Goal: Task Accomplishment & Management: Complete application form

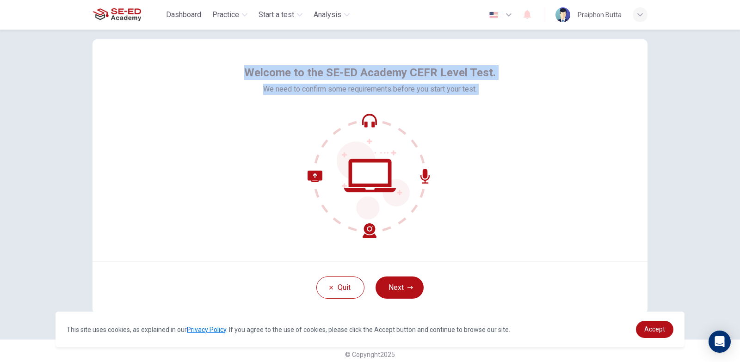
scroll to position [23, 0]
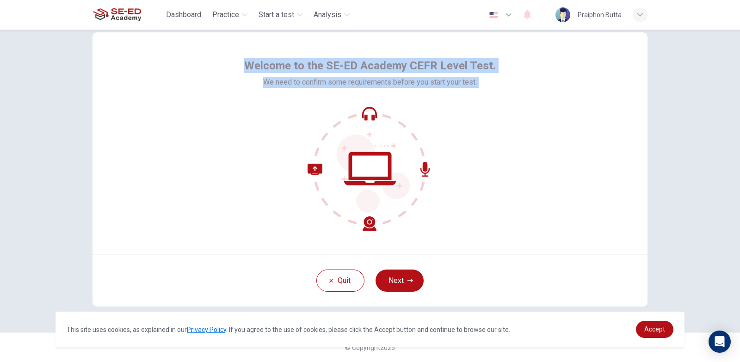
click at [717, 295] on div "Welcome to the SE-ED Academy CEFR Level Test. We need to confirm some requireme…" at bounding box center [370, 196] width 740 height 333
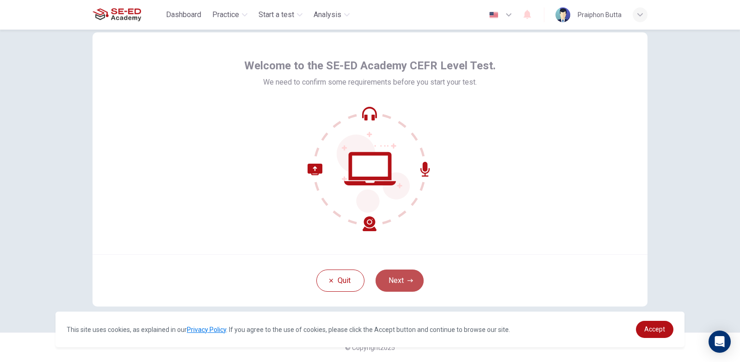
click at [420, 281] on button "Next" at bounding box center [400, 281] width 48 height 22
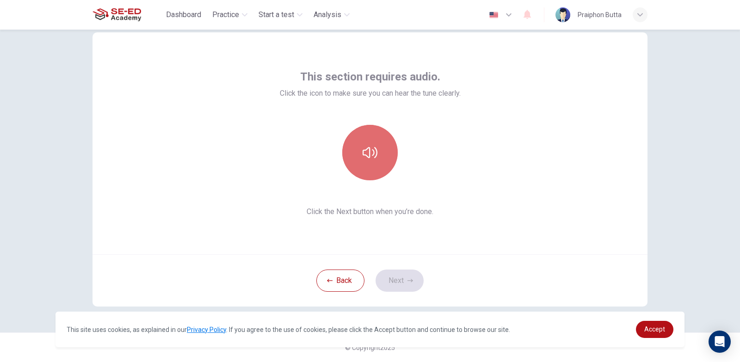
click at [381, 146] on button "button" at bounding box center [370, 153] width 56 height 56
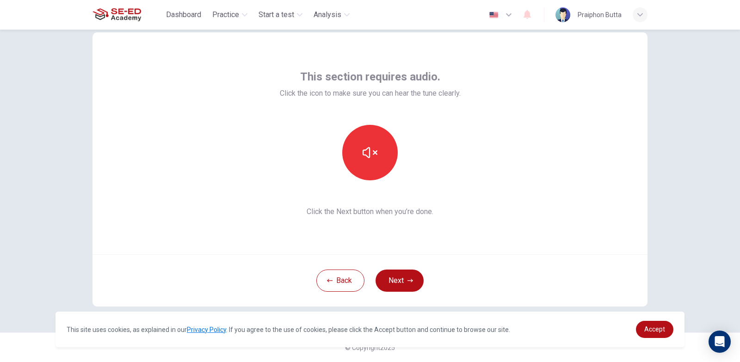
click at [396, 157] on div at bounding box center [370, 153] width 100 height 56
drag, startPoint x: 392, startPoint y: 155, endPoint x: 394, endPoint y: 151, distance: 4.8
click at [392, 155] on button "button" at bounding box center [370, 153] width 56 height 56
click at [370, 150] on icon "button" at bounding box center [370, 152] width 15 height 15
click at [402, 292] on div "Back Next" at bounding box center [370, 281] width 555 height 52
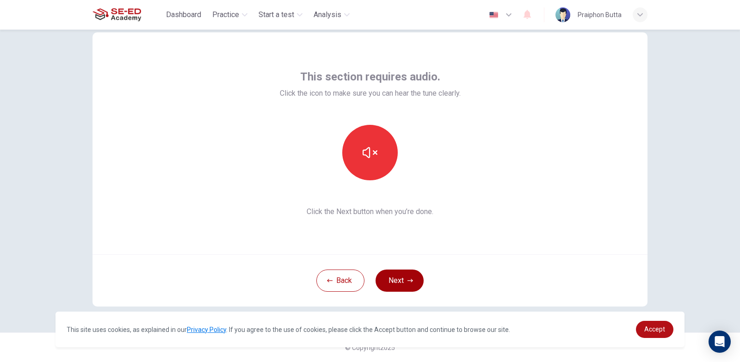
click at [404, 288] on button "Next" at bounding box center [400, 281] width 48 height 22
click at [404, 288] on div "Back Next" at bounding box center [370, 281] width 555 height 52
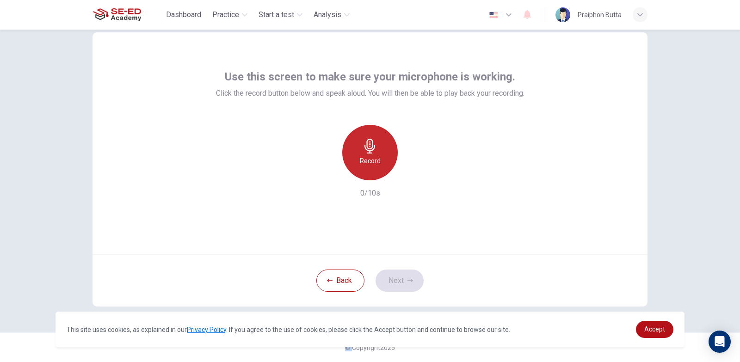
click at [363, 148] on icon "button" at bounding box center [370, 146] width 15 height 15
click at [386, 162] on div "Stop" at bounding box center [370, 153] width 56 height 56
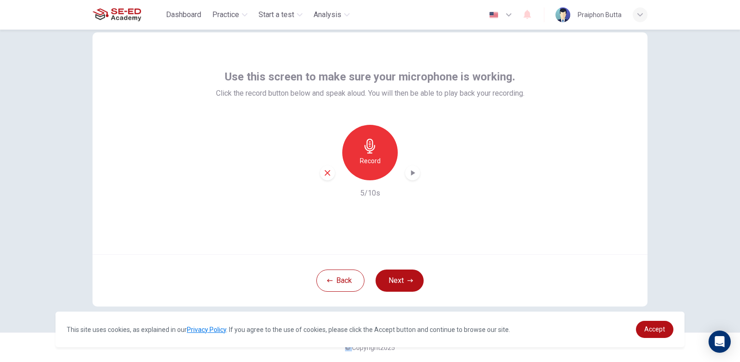
click at [407, 178] on div "button" at bounding box center [412, 173] width 15 height 15
click at [323, 173] on icon "button" at bounding box center [327, 173] width 8 height 8
click at [375, 159] on h6 "Record" at bounding box center [370, 160] width 21 height 11
click at [384, 163] on div "Stop" at bounding box center [370, 153] width 56 height 56
click at [408, 174] on icon "button" at bounding box center [412, 172] width 9 height 9
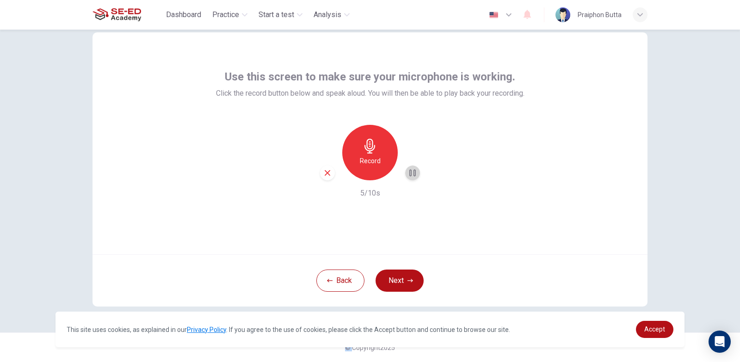
click at [408, 174] on icon "button" at bounding box center [412, 172] width 9 height 9
click at [411, 171] on icon "button" at bounding box center [413, 173] width 6 height 7
click at [411, 171] on icon "button" at bounding box center [412, 172] width 9 height 9
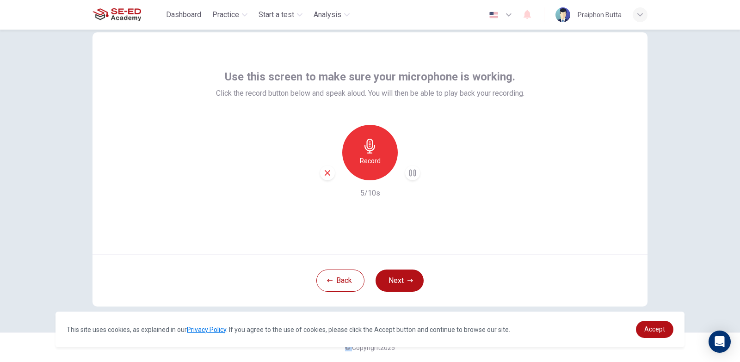
click at [411, 171] on icon "button" at bounding box center [413, 173] width 6 height 7
click at [411, 171] on icon "button" at bounding box center [412, 172] width 9 height 9
click at [411, 171] on icon "button" at bounding box center [413, 173] width 6 height 7
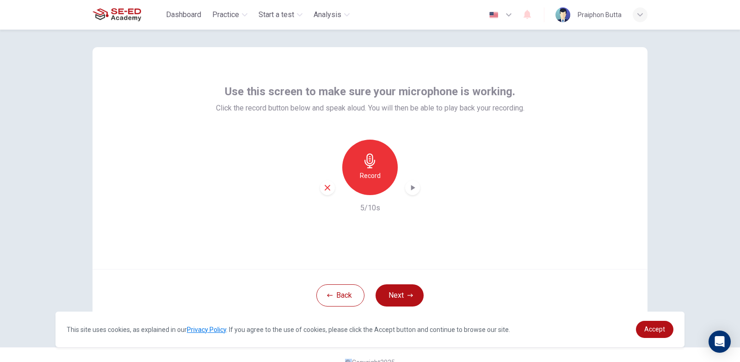
scroll to position [0, 0]
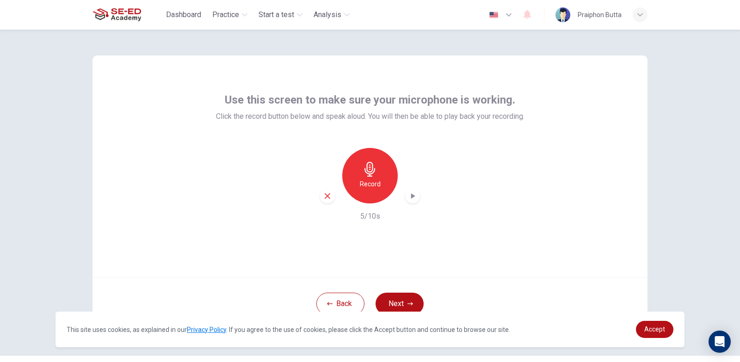
click at [412, 198] on icon "button" at bounding box center [412, 196] width 9 height 9
click at [412, 197] on icon "button" at bounding box center [413, 196] width 6 height 7
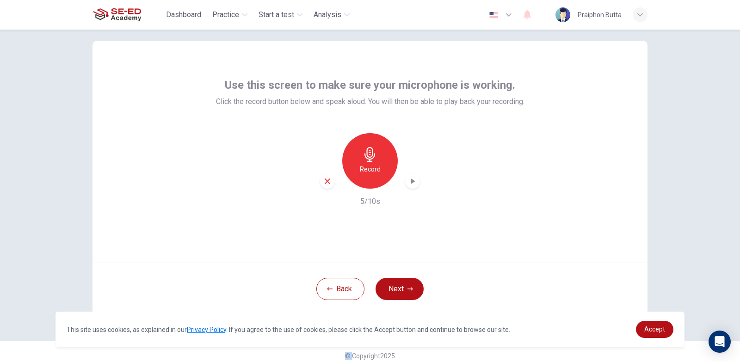
scroll to position [23, 0]
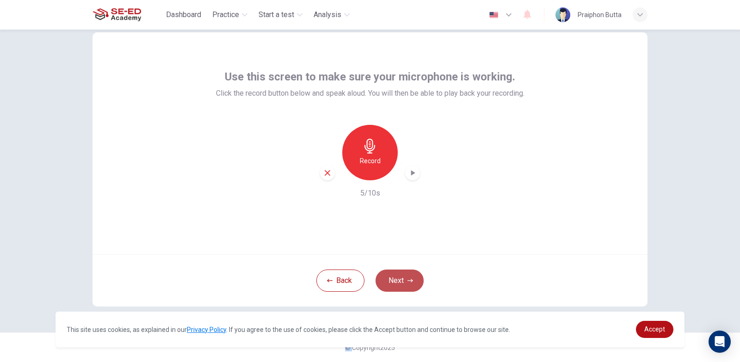
click at [413, 281] on button "Next" at bounding box center [400, 281] width 48 height 22
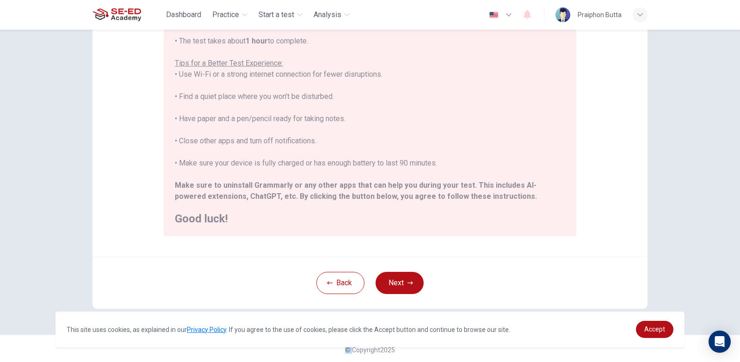
scroll to position [152, 0]
click at [404, 277] on button "Next" at bounding box center [400, 281] width 48 height 22
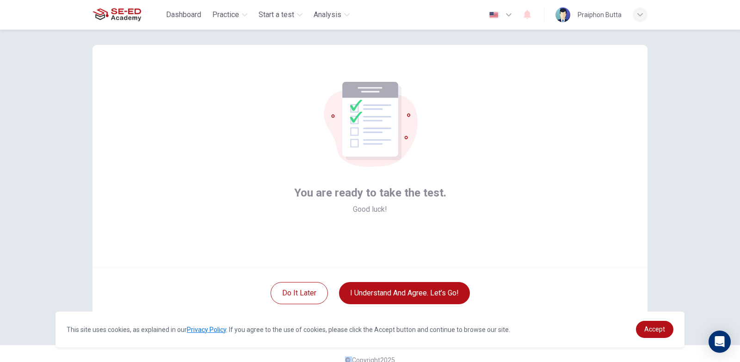
scroll to position [0, 0]
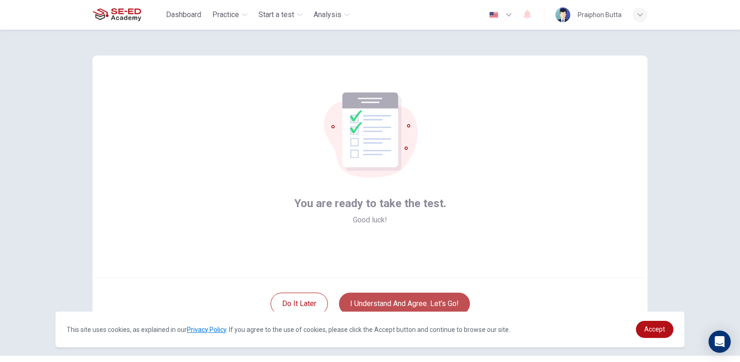
click at [402, 299] on button "I understand and agree. Let’s go!" at bounding box center [404, 304] width 131 height 22
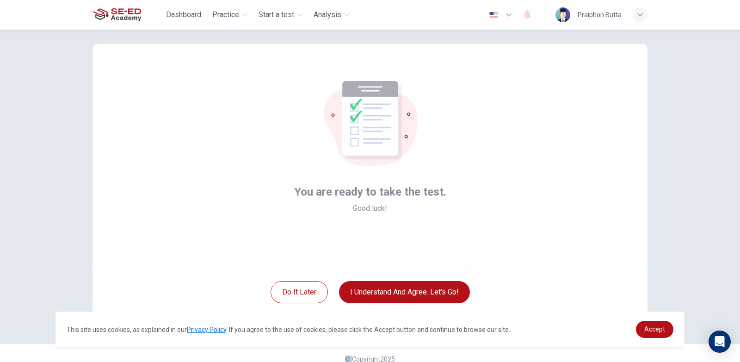
scroll to position [23, 0]
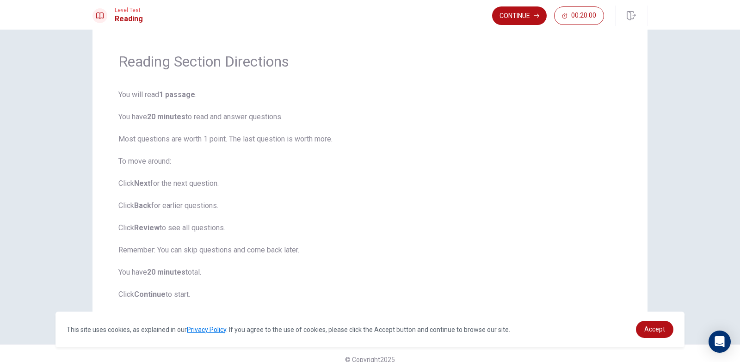
scroll to position [34, 0]
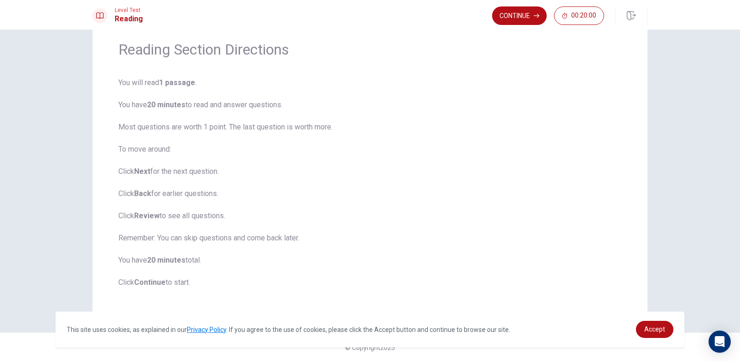
click at [705, 252] on div "Reading Section Directions You will read 1 passage . You have 20 minutes to rea…" at bounding box center [370, 196] width 740 height 333
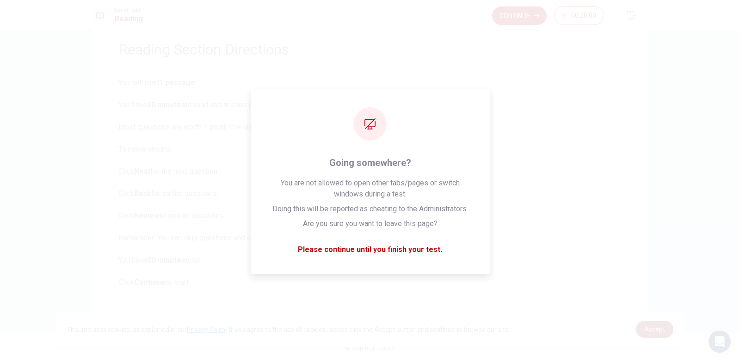
click at [655, 333] on span "Accept" at bounding box center [655, 329] width 21 height 7
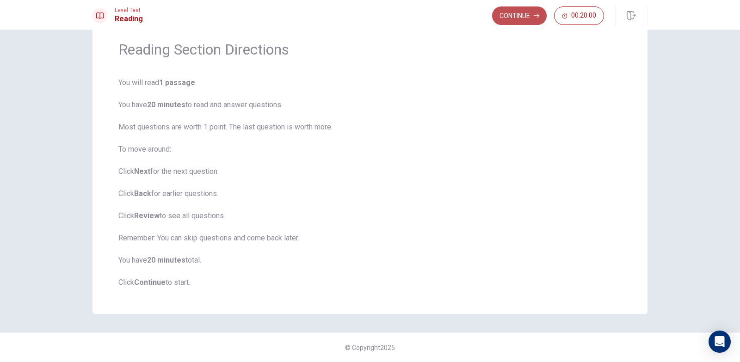
click at [522, 12] on button "Continue" at bounding box center [519, 15] width 55 height 19
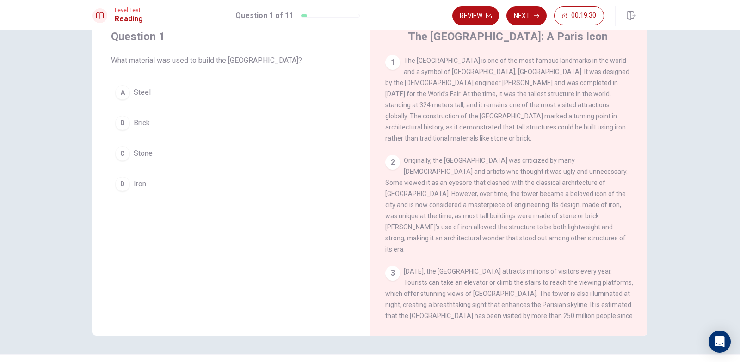
click at [205, 173] on button "D Iron" at bounding box center [231, 184] width 241 height 23
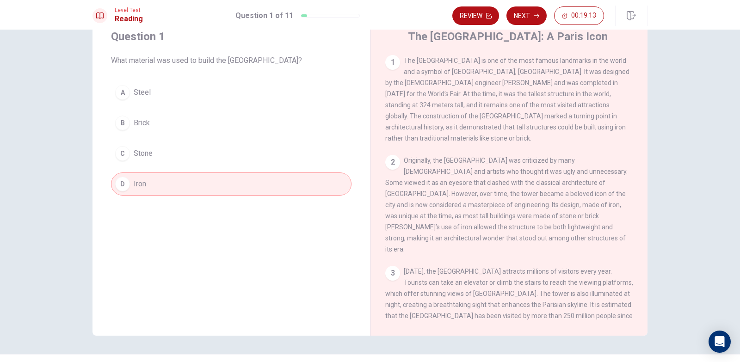
drag, startPoint x: 411, startPoint y: 131, endPoint x: 422, endPoint y: 131, distance: 11.1
click at [416, 131] on span "The [GEOGRAPHIC_DATA] is one of the most famous landmarks in the world and a sy…" at bounding box center [507, 99] width 244 height 85
click at [426, 131] on span "The [GEOGRAPHIC_DATA] is one of the most famous landmarks in the world and a sy…" at bounding box center [507, 99] width 244 height 85
drag, startPoint x: 429, startPoint y: 131, endPoint x: 436, endPoint y: 131, distance: 7.4
click at [430, 131] on span "The [GEOGRAPHIC_DATA] is one of the most famous landmarks in the world and a sy…" at bounding box center [507, 99] width 244 height 85
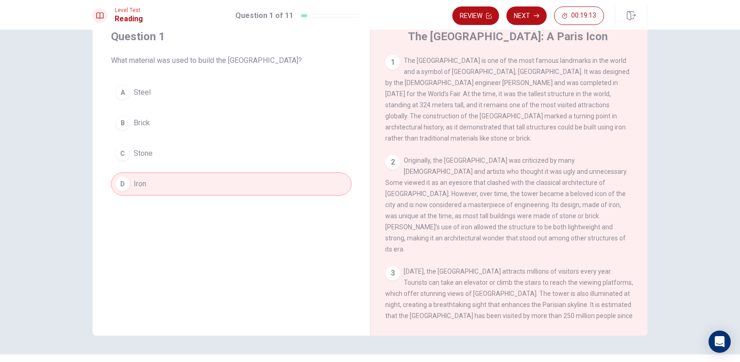
drag, startPoint x: 447, startPoint y: 131, endPoint x: 454, endPoint y: 131, distance: 6.9
click at [454, 131] on span "The [GEOGRAPHIC_DATA] is one of the most famous landmarks in the world and a sy…" at bounding box center [507, 99] width 244 height 85
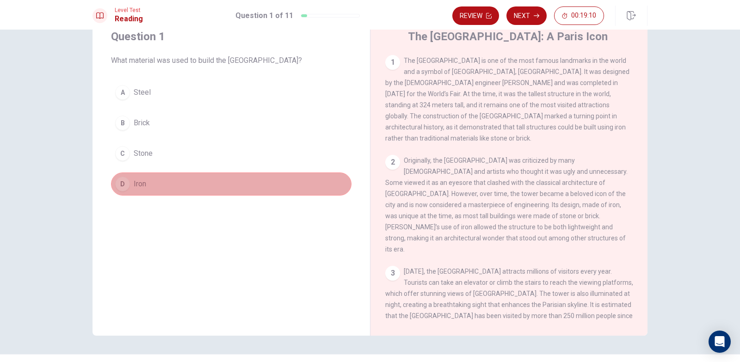
click at [275, 180] on button "D Iron" at bounding box center [231, 184] width 241 height 23
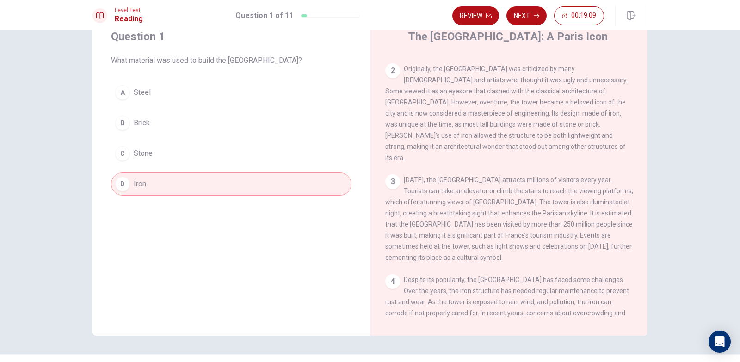
scroll to position [93, 0]
click at [527, 22] on button "Next" at bounding box center [527, 15] width 40 height 19
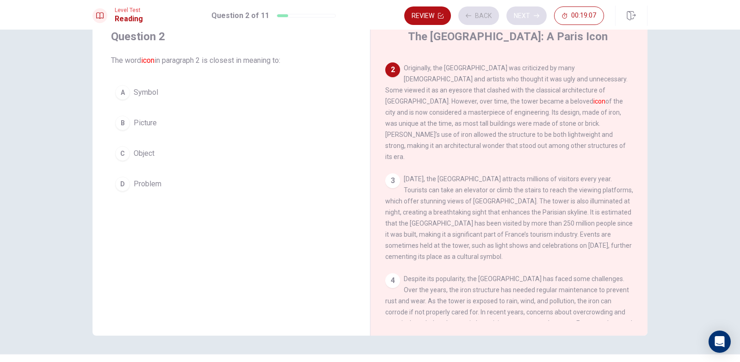
scroll to position [92, 0]
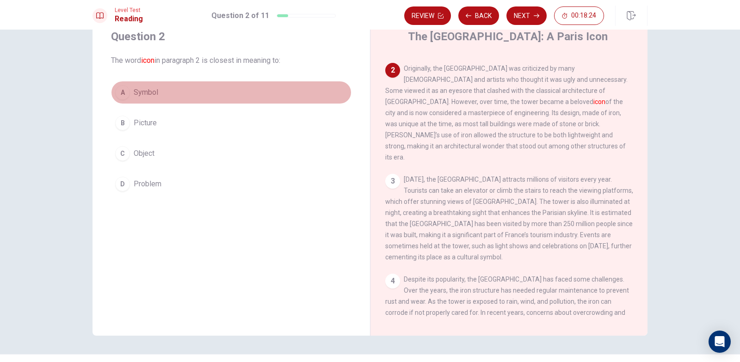
click at [266, 96] on button "A Symbol" at bounding box center [231, 92] width 241 height 23
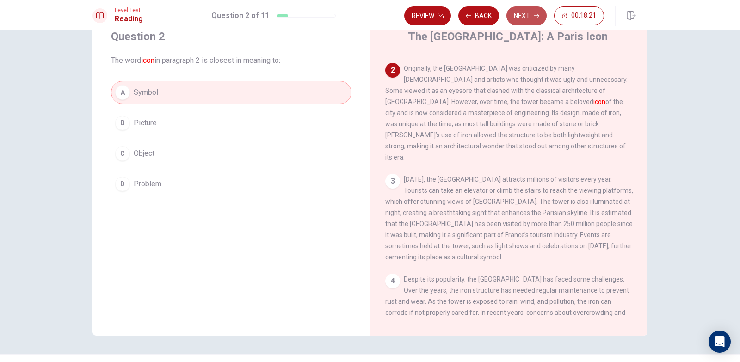
click at [533, 14] on button "Next" at bounding box center [527, 15] width 40 height 19
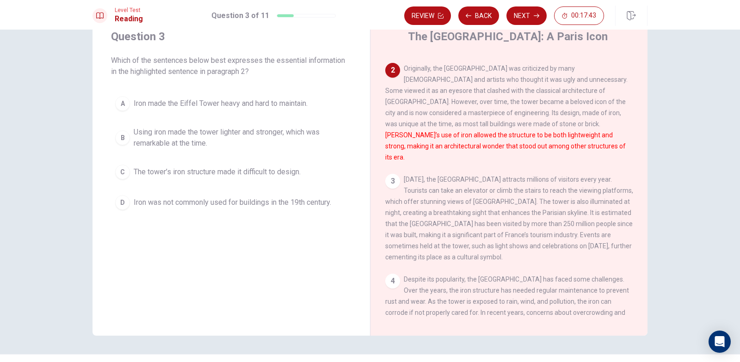
click at [251, 137] on span "Using iron made the tower lighter and stronger, which was remarkable at the tim…" at bounding box center [241, 138] width 214 height 22
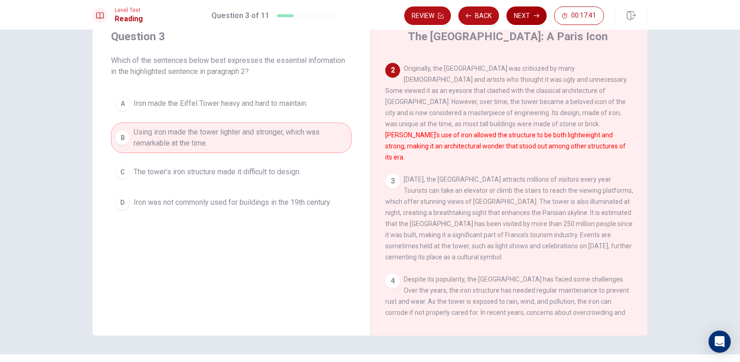
click at [522, 18] on button "Next" at bounding box center [527, 15] width 40 height 19
click at [522, 18] on div "Review Back Next 00:17:41" at bounding box center [504, 15] width 200 height 19
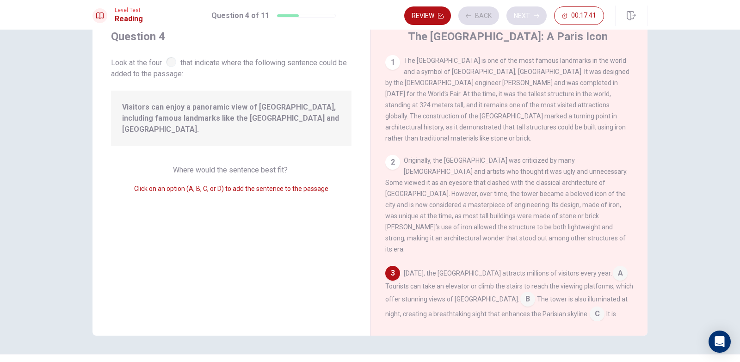
scroll to position [126, 0]
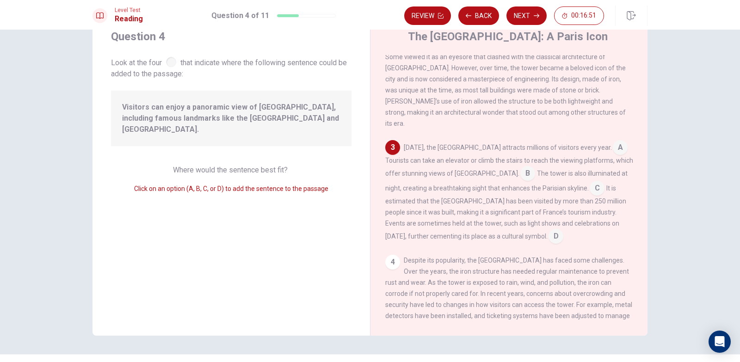
click at [521, 167] on input at bounding box center [528, 174] width 15 height 15
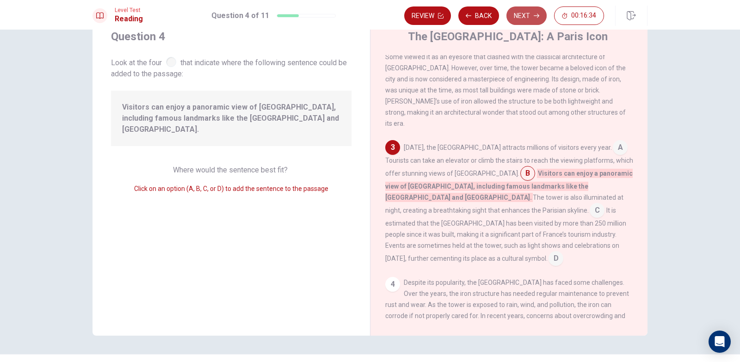
click at [528, 16] on button "Next" at bounding box center [527, 15] width 40 height 19
click at [528, 16] on div "Review Back Next 00:16:34" at bounding box center [504, 15] width 200 height 19
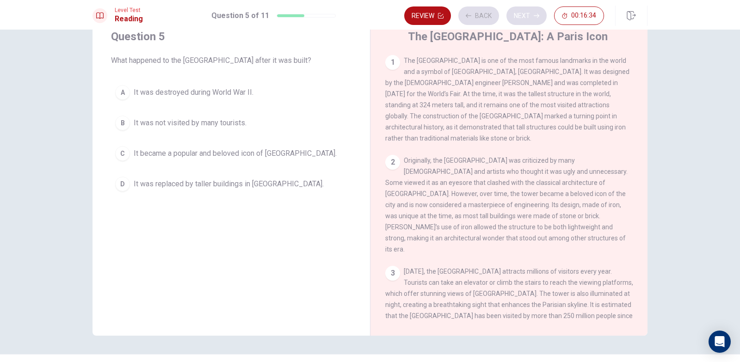
click at [528, 16] on div "Review Back Next 00:16:34" at bounding box center [504, 15] width 200 height 19
click at [483, 18] on button "Back" at bounding box center [479, 15] width 41 height 19
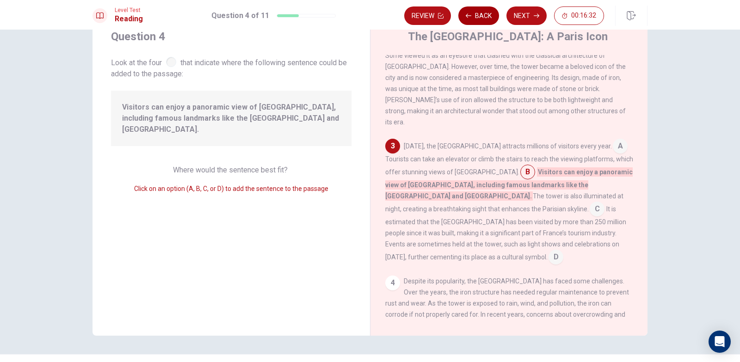
scroll to position [137, 0]
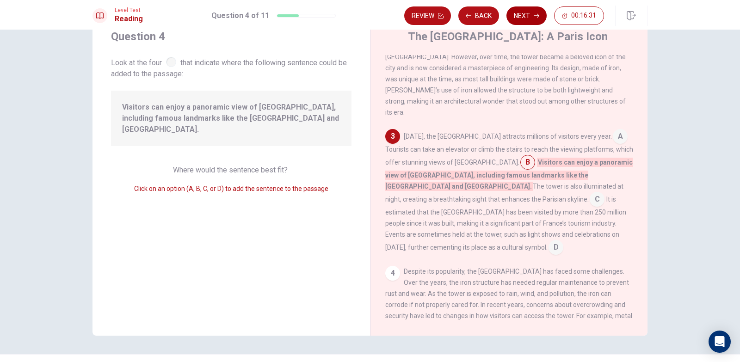
click at [518, 17] on button "Next" at bounding box center [527, 15] width 40 height 19
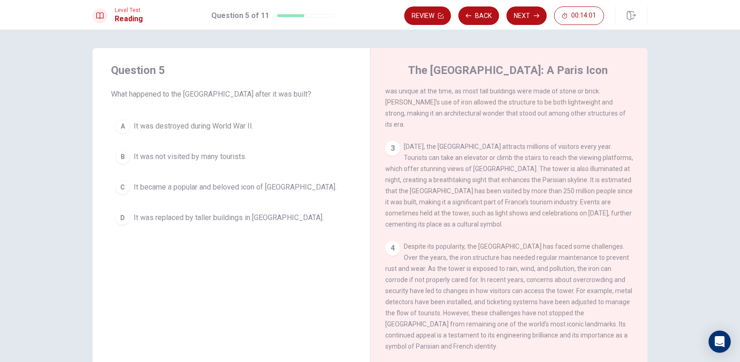
scroll to position [160, 0]
click at [236, 193] on button "C It became a popular and beloved icon of [GEOGRAPHIC_DATA]." at bounding box center [231, 187] width 241 height 23
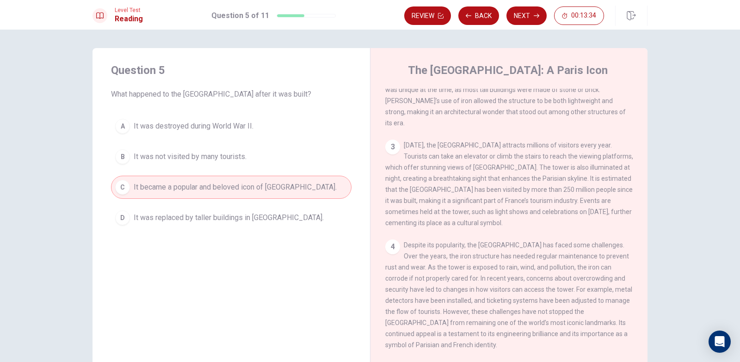
scroll to position [56, 0]
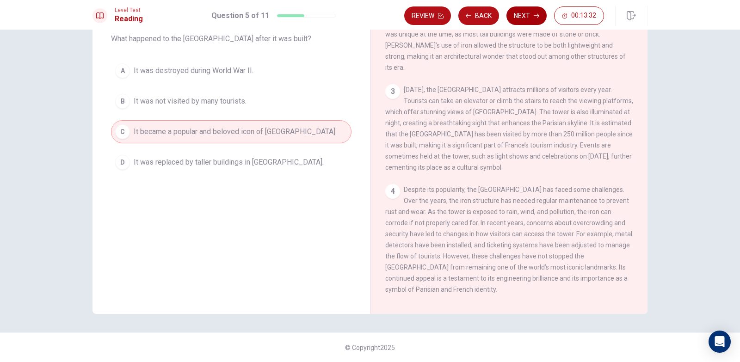
click at [523, 18] on button "Next" at bounding box center [527, 15] width 40 height 19
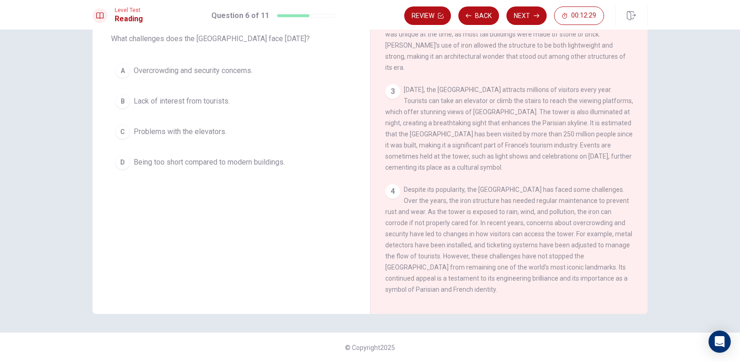
click at [153, 69] on span "Overcrowding and security concerns." at bounding box center [193, 70] width 119 height 11
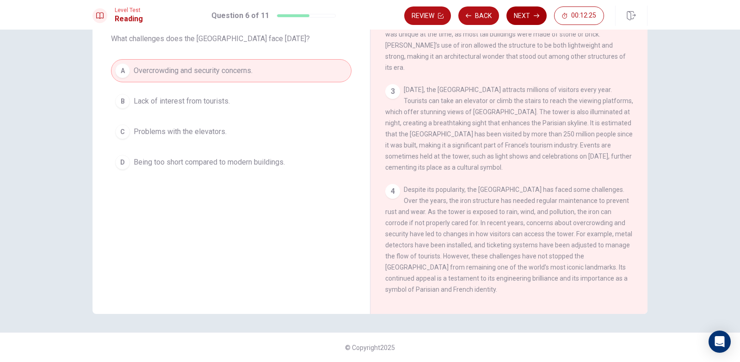
click at [519, 23] on button "Next" at bounding box center [527, 15] width 40 height 19
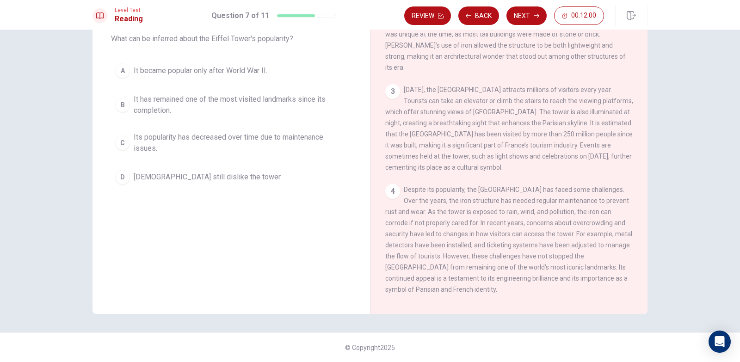
click at [259, 100] on span "It has remained one of the most visited landmarks since its completion." at bounding box center [241, 105] width 214 height 22
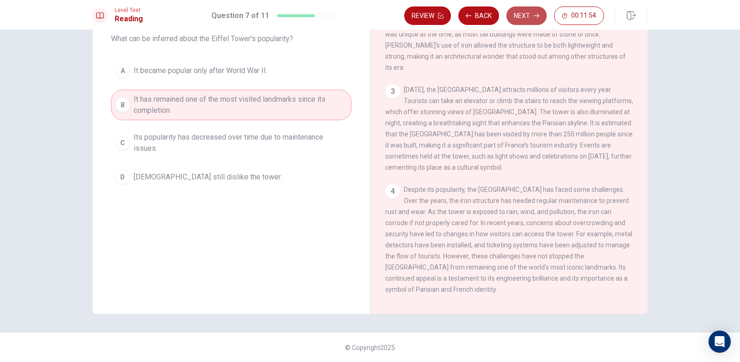
click at [531, 17] on button "Next" at bounding box center [527, 15] width 40 height 19
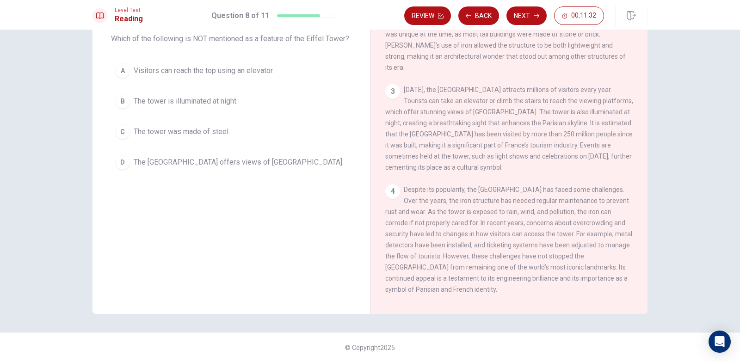
click at [223, 130] on span "The tower was made of steel." at bounding box center [182, 131] width 96 height 11
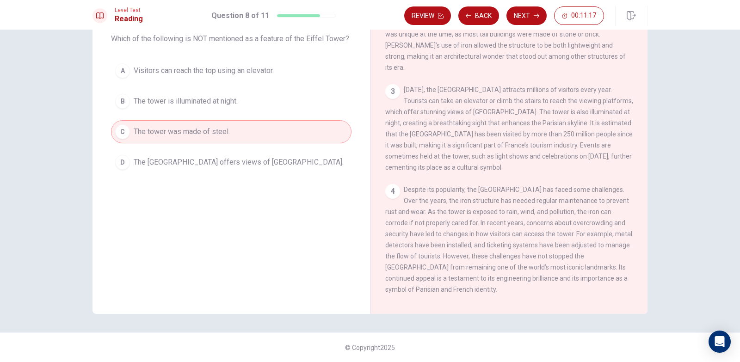
click at [516, 98] on span "[DATE], the [GEOGRAPHIC_DATA] attracts millions of visitors every year. Tourist…" at bounding box center [509, 128] width 248 height 85
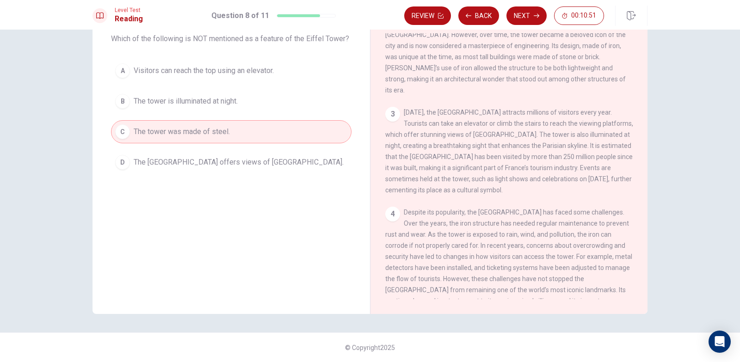
scroll to position [160, 0]
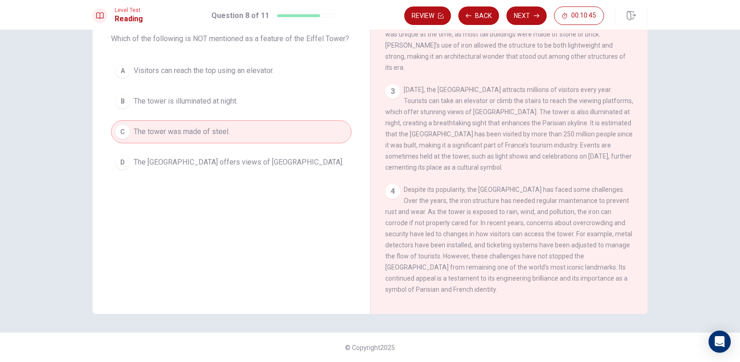
click at [523, 28] on div "Level Test Reading Question 8 of 11 Review Back Next 00:10:45" at bounding box center [370, 15] width 740 height 30
click at [525, 23] on button "Next" at bounding box center [527, 15] width 40 height 19
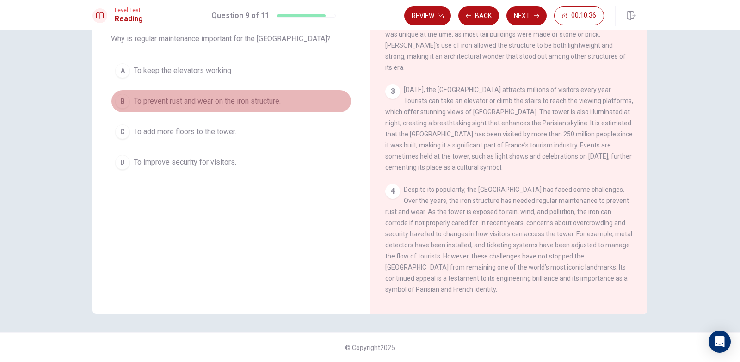
click at [190, 96] on span "To prevent rust and wear on the iron structure." at bounding box center [207, 101] width 147 height 11
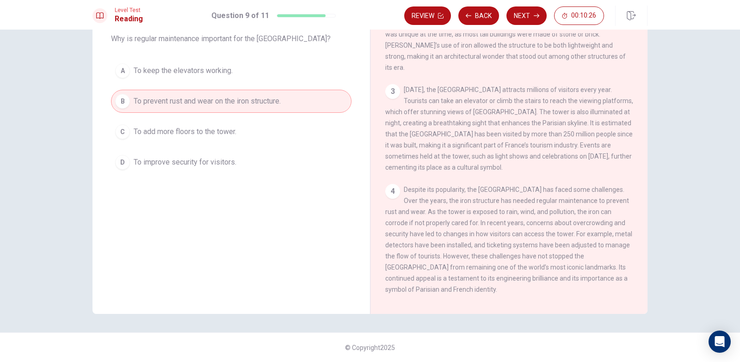
drag, startPoint x: 441, startPoint y: 252, endPoint x: 463, endPoint y: 247, distance: 21.9
click at [462, 247] on div "4 Despite its popularity, the Eiffel Tower has faced some challenges. Over the …" at bounding box center [509, 239] width 248 height 111
click at [463, 247] on span "Despite its popularity, the [GEOGRAPHIC_DATA] has faced some challenges. Over t…" at bounding box center [508, 239] width 247 height 107
click at [464, 244] on span "Despite its popularity, the [GEOGRAPHIC_DATA] has faced some challenges. Over t…" at bounding box center [508, 239] width 247 height 107
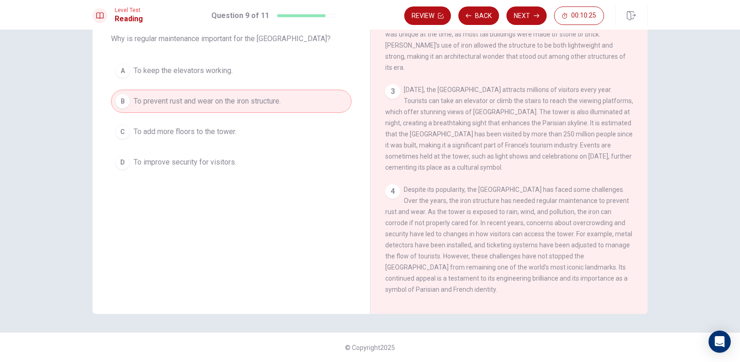
click at [464, 244] on span "Despite its popularity, the [GEOGRAPHIC_DATA] has faced some challenges. Over t…" at bounding box center [508, 239] width 247 height 107
click at [516, 17] on button "Next" at bounding box center [527, 15] width 40 height 19
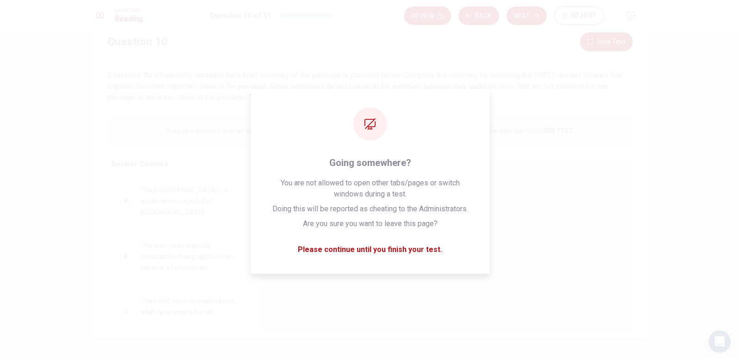
scroll to position [9, 0]
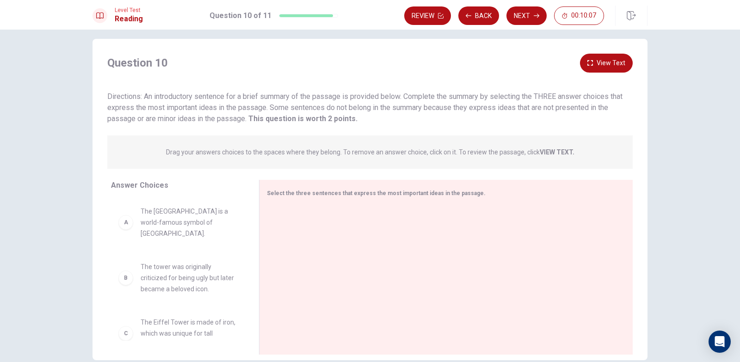
click at [545, 157] on span "Drag your answers choices to the spaces where they belong. To remove an answer …" at bounding box center [370, 152] width 409 height 11
click at [549, 149] on strong "VIEW TEXT." at bounding box center [557, 152] width 35 height 7
click at [186, 219] on span "The [GEOGRAPHIC_DATA] is a world-famous symbol of [GEOGRAPHIC_DATA]." at bounding box center [189, 222] width 96 height 33
drag, startPoint x: 186, startPoint y: 219, endPoint x: 334, endPoint y: 259, distance: 152.4
drag, startPoint x: 336, startPoint y: 257, endPoint x: 313, endPoint y: 230, distance: 35.8
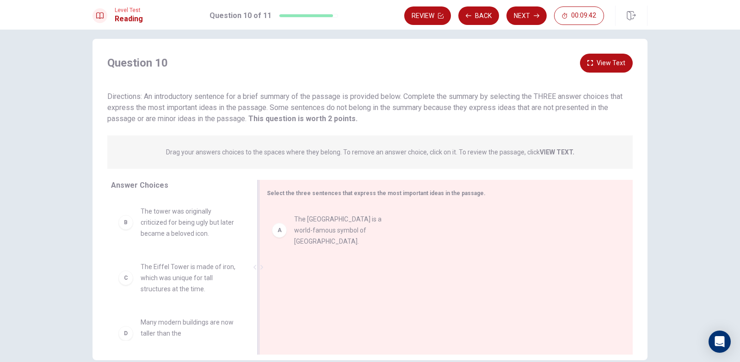
click at [330, 241] on div at bounding box center [442, 268] width 351 height 124
click at [472, 20] on button "Back" at bounding box center [479, 15] width 41 height 19
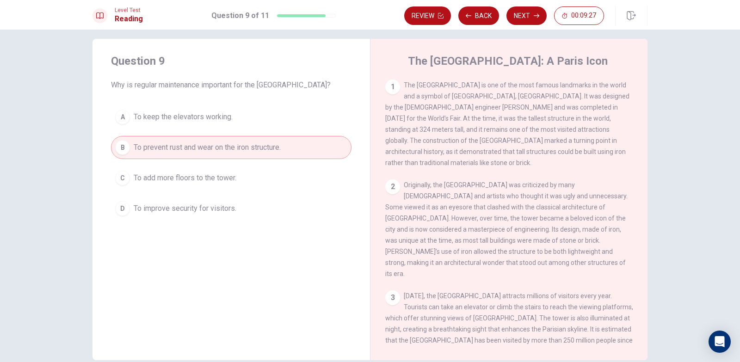
click at [421, 181] on span "Originally, the [GEOGRAPHIC_DATA] was criticized by many [DEMOGRAPHIC_DATA] and…" at bounding box center [506, 229] width 242 height 96
click at [422, 181] on span "Originally, the [GEOGRAPHIC_DATA] was criticized by many [DEMOGRAPHIC_DATA] and…" at bounding box center [506, 229] width 242 height 96
click at [427, 181] on span "Originally, the [GEOGRAPHIC_DATA] was criticized by many [DEMOGRAPHIC_DATA] and…" at bounding box center [506, 229] width 242 height 96
click at [431, 181] on span "Originally, the [GEOGRAPHIC_DATA] was criticized by many [DEMOGRAPHIC_DATA] and…" at bounding box center [506, 229] width 242 height 96
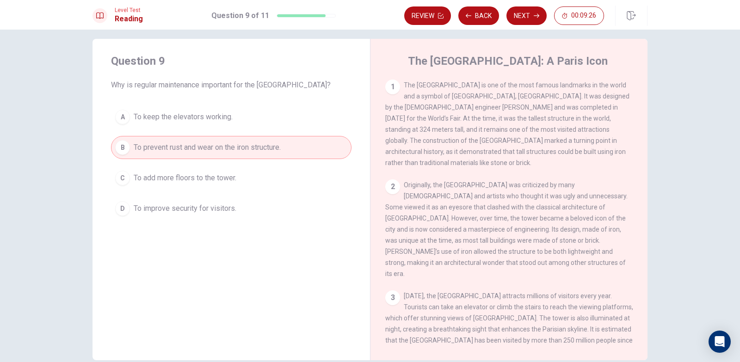
drag, startPoint x: 434, startPoint y: 174, endPoint x: 456, endPoint y: 174, distance: 21.8
click at [444, 181] on span "Originally, the [GEOGRAPHIC_DATA] was criticized by many [DEMOGRAPHIC_DATA] and…" at bounding box center [506, 229] width 242 height 96
drag, startPoint x: 456, startPoint y: 174, endPoint x: 514, endPoint y: 176, distance: 57.9
click at [514, 181] on span "Originally, the [GEOGRAPHIC_DATA] was criticized by many [DEMOGRAPHIC_DATA] and…" at bounding box center [506, 229] width 242 height 96
click at [529, 21] on button "Next" at bounding box center [527, 15] width 40 height 19
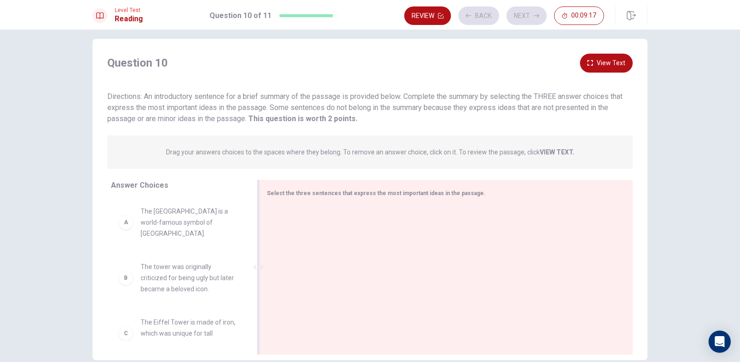
scroll to position [56, 0]
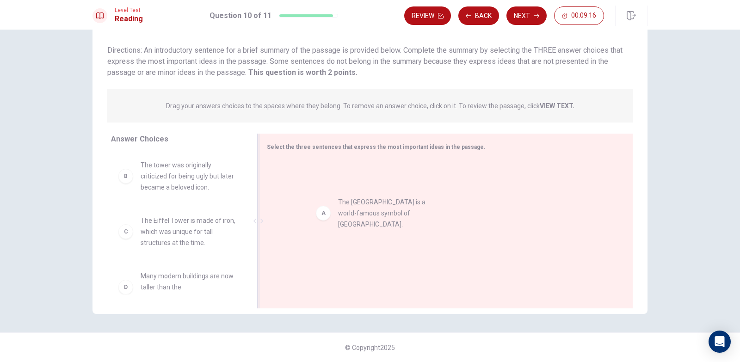
drag, startPoint x: 182, startPoint y: 168, endPoint x: 377, endPoint y: 200, distance: 197.8
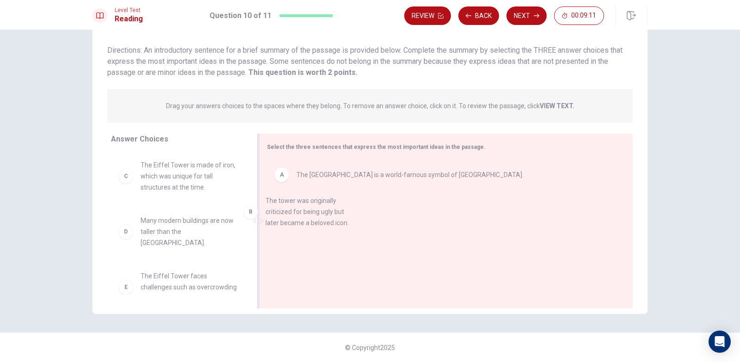
drag, startPoint x: 221, startPoint y: 184, endPoint x: 353, endPoint y: 220, distance: 136.9
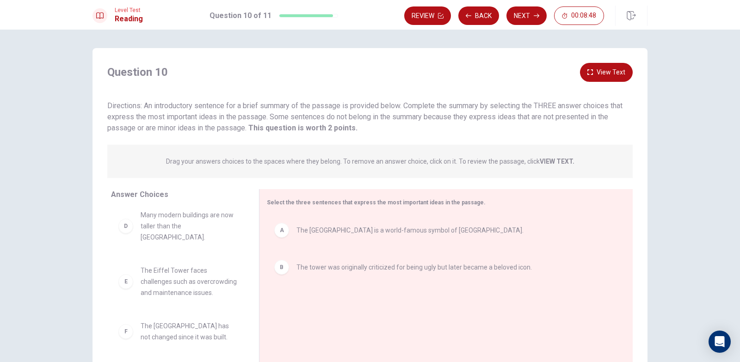
scroll to position [46, 0]
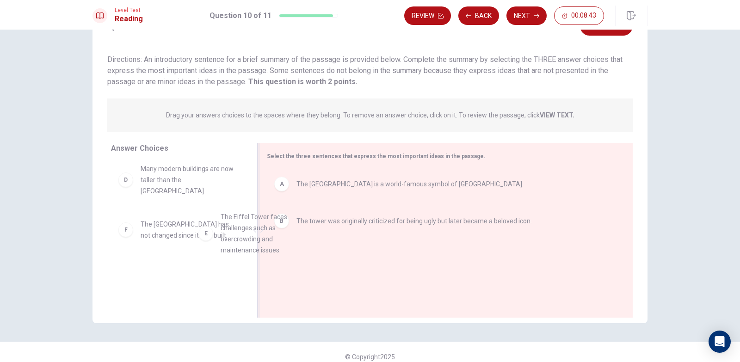
drag, startPoint x: 230, startPoint y: 233, endPoint x: 352, endPoint y: 241, distance: 122.4
drag, startPoint x: 352, startPoint y: 241, endPoint x: 360, endPoint y: 242, distance: 8.9
click at [354, 241] on div "A The Eiffel Tower is a world-famous symbol of [GEOGRAPHIC_DATA]. B The tower w…" at bounding box center [442, 231] width 351 height 124
click at [356, 242] on div "A The Eiffel Tower is a world-famous symbol of [GEOGRAPHIC_DATA]. B The tower w…" at bounding box center [442, 231] width 351 height 124
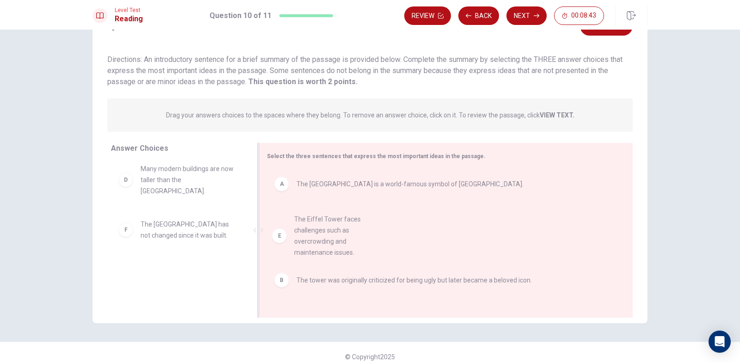
drag, startPoint x: 366, startPoint y: 242, endPoint x: 382, endPoint y: 242, distance: 16.7
click at [377, 242] on div "A The Eiffel Tower is a world-famous symbol of [GEOGRAPHIC_DATA]. B The tower w…" at bounding box center [442, 231] width 351 height 124
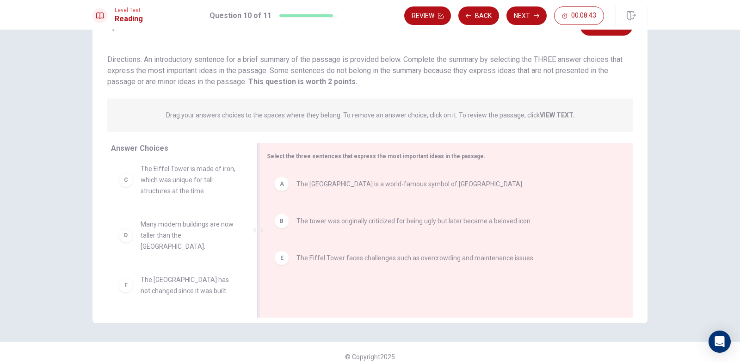
scroll to position [0, 0]
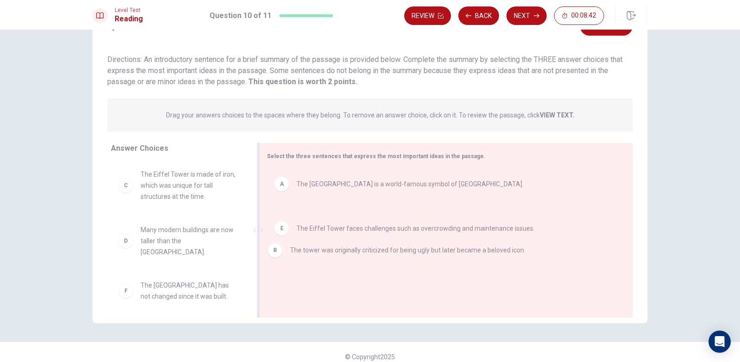
drag, startPoint x: 385, startPoint y: 233, endPoint x: 382, endPoint y: 267, distance: 34.0
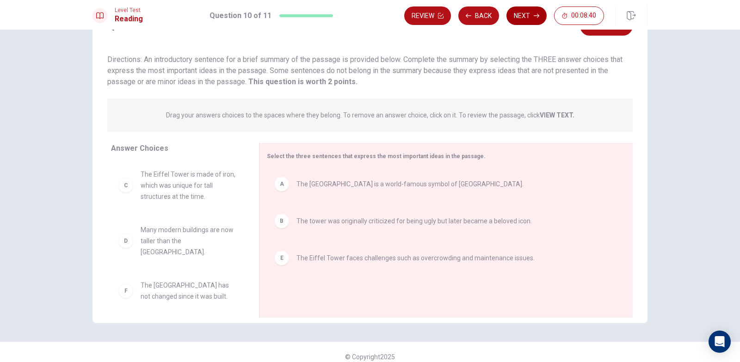
click at [537, 16] on icon "button" at bounding box center [537, 16] width 6 height 6
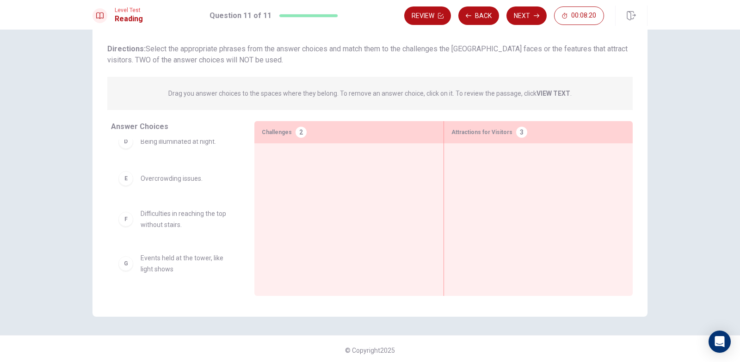
scroll to position [56, 0]
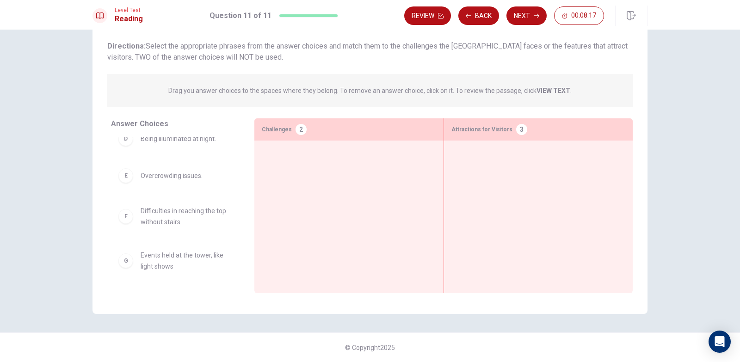
click at [289, 126] on div "Challenges 2" at bounding box center [349, 129] width 189 height 22
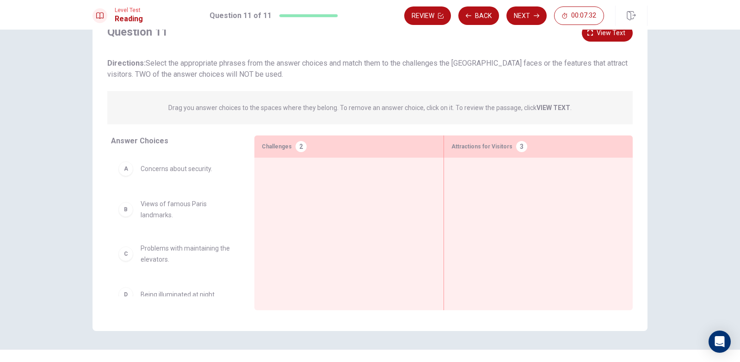
scroll to position [9, 0]
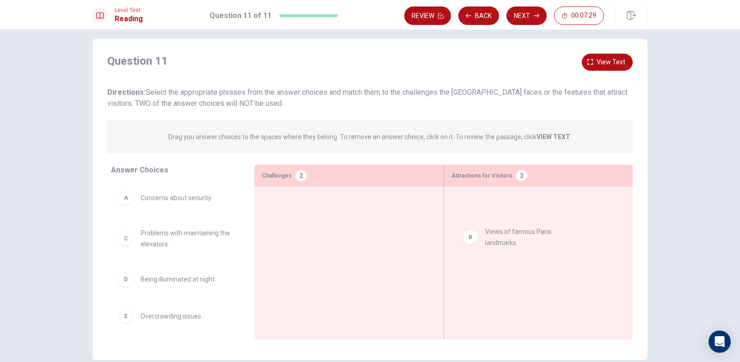
drag, startPoint x: 188, startPoint y: 243, endPoint x: 539, endPoint y: 240, distance: 350.8
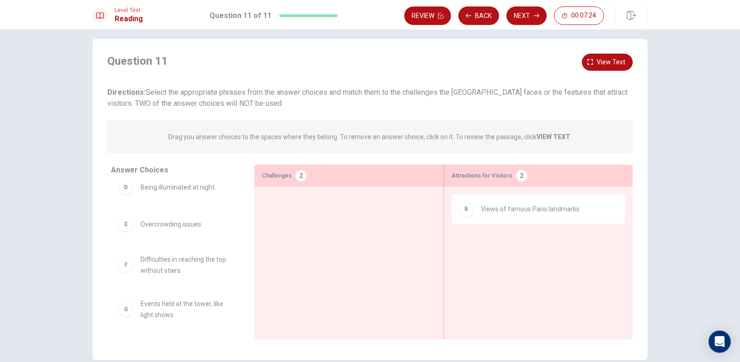
scroll to position [93, 0]
drag, startPoint x: 208, startPoint y: 233, endPoint x: 286, endPoint y: 226, distance: 78.1
drag, startPoint x: 195, startPoint y: 224, endPoint x: 308, endPoint y: 207, distance: 114.1
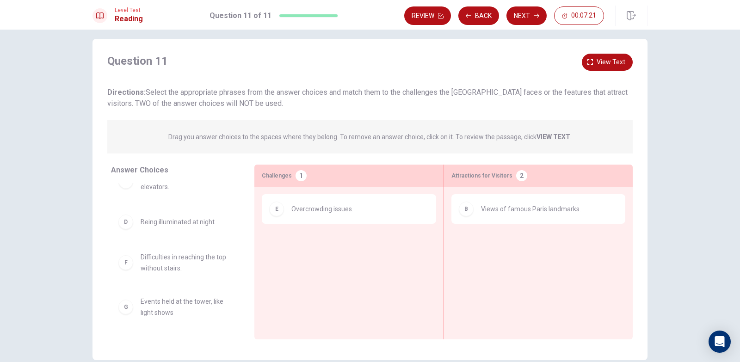
scroll to position [57, 0]
drag, startPoint x: 200, startPoint y: 261, endPoint x: 301, endPoint y: 251, distance: 101.8
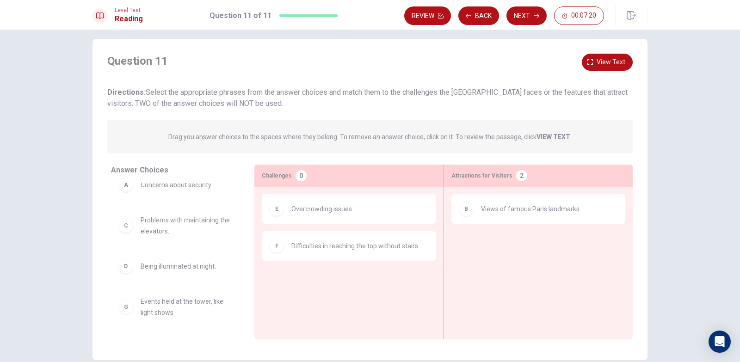
scroll to position [13, 0]
drag, startPoint x: 217, startPoint y: 263, endPoint x: 572, endPoint y: 242, distance: 355.1
click at [572, 241] on div "B Views of famous Paris landmarks." at bounding box center [539, 248] width 174 height 109
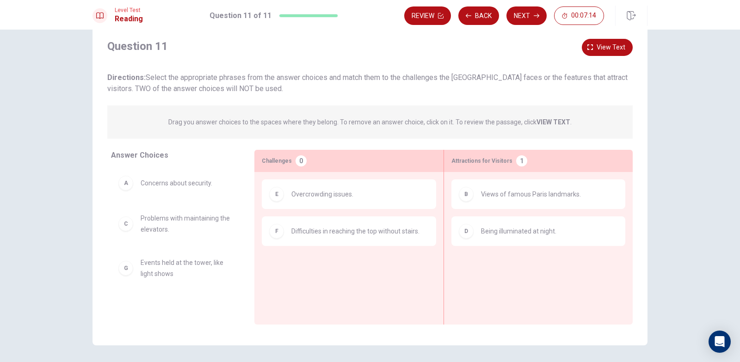
scroll to position [46, 0]
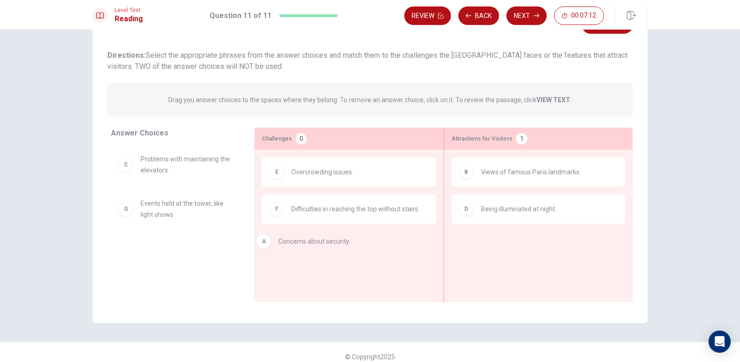
drag, startPoint x: 198, startPoint y: 167, endPoint x: 344, endPoint y: 251, distance: 169.0
drag, startPoint x: 210, startPoint y: 174, endPoint x: 348, endPoint y: 259, distance: 162.1
drag, startPoint x: 209, startPoint y: 199, endPoint x: 494, endPoint y: 266, distance: 293.2
drag, startPoint x: 500, startPoint y: 258, endPoint x: 482, endPoint y: 263, distance: 18.3
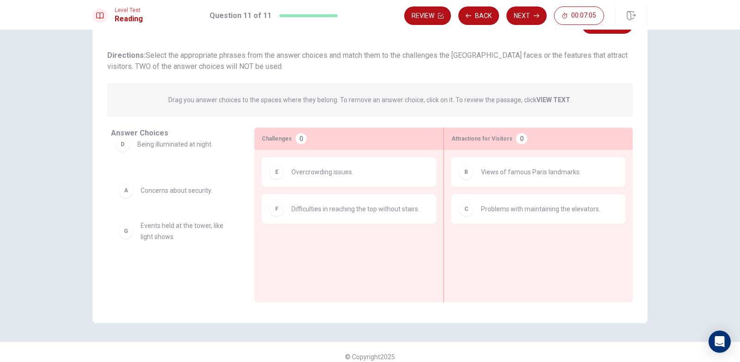
drag, startPoint x: 481, startPoint y: 256, endPoint x: 97, endPoint y: 146, distance: 399.0
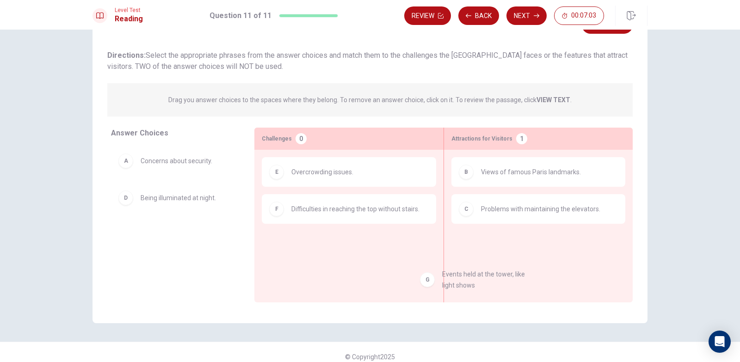
drag, startPoint x: 184, startPoint y: 238, endPoint x: 498, endPoint y: 270, distance: 315.8
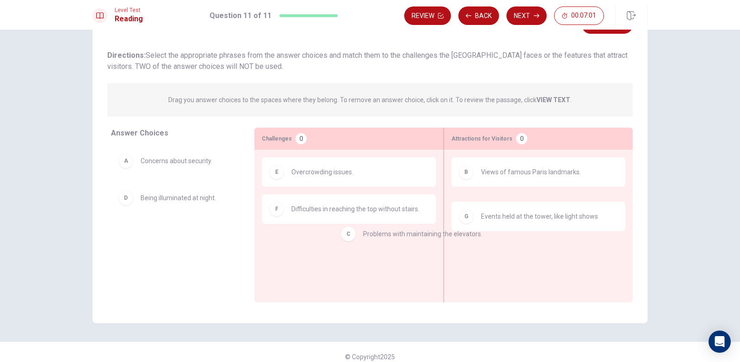
drag, startPoint x: 487, startPoint y: 214, endPoint x: 306, endPoint y: 220, distance: 180.6
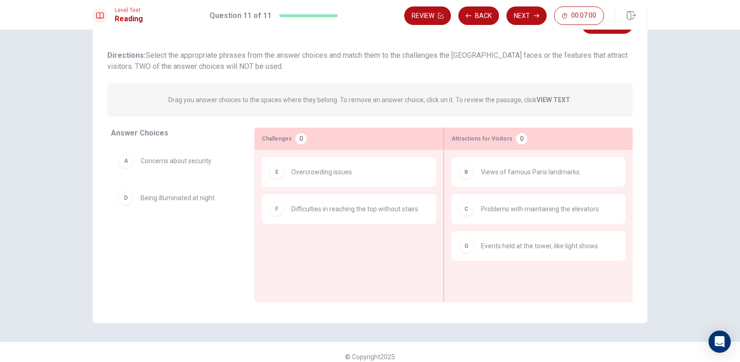
drag, startPoint x: 479, startPoint y: 224, endPoint x: 384, endPoint y: 212, distance: 96.5
click at [296, 225] on div "Answer Choices A Concerns about security. D Being illuminated at night. Challen…" at bounding box center [370, 215] width 555 height 175
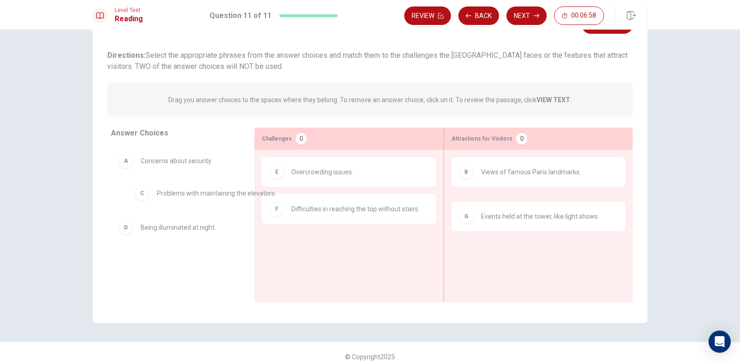
drag, startPoint x: 496, startPoint y: 215, endPoint x: 114, endPoint y: 196, distance: 382.3
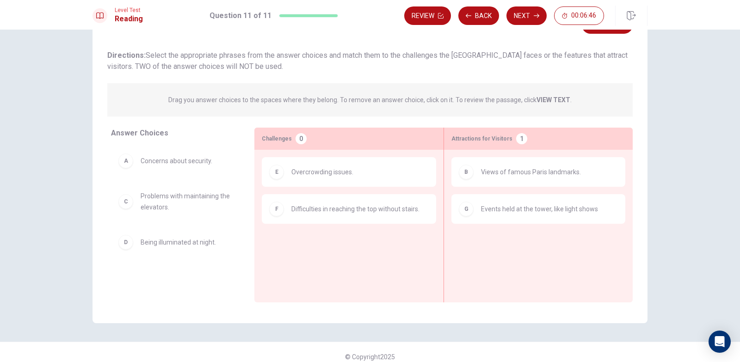
click at [184, 251] on div "D Being illuminated at night." at bounding box center [175, 243] width 129 height 30
drag, startPoint x: 184, startPoint y: 251, endPoint x: 543, endPoint y: 272, distance: 360.2
click at [543, 272] on div "B Views of famous Paris landmarks. G Events held at the tower, like light shows" at bounding box center [538, 212] width 189 height 124
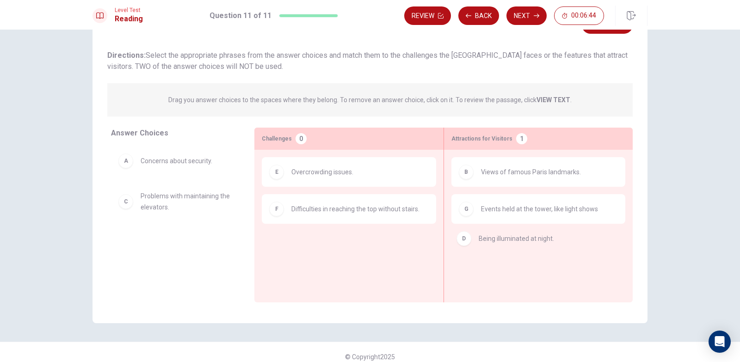
click at [543, 272] on div "B Views of famous Paris landmarks. G Events held at the tower, like light shows" at bounding box center [538, 212] width 189 height 124
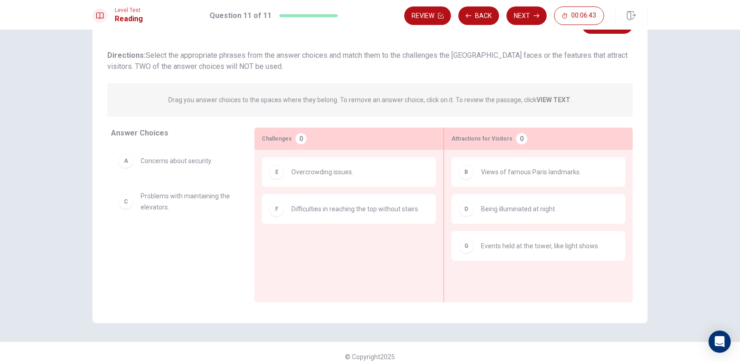
click at [543, 272] on div "B Views of famous Paris landmarks. D Being illuminated at night. G Events held …" at bounding box center [538, 212] width 189 height 124
drag, startPoint x: 216, startPoint y: 168, endPoint x: 379, endPoint y: 230, distance: 174.3
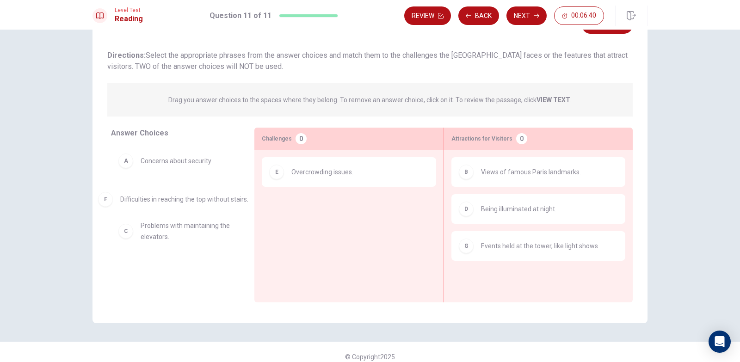
drag, startPoint x: 375, startPoint y: 215, endPoint x: 190, endPoint y: 204, distance: 185.4
drag, startPoint x: 169, startPoint y: 164, endPoint x: 345, endPoint y: 235, distance: 189.4
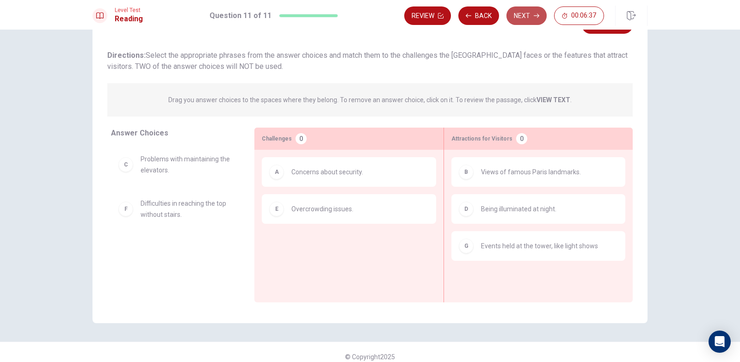
click at [528, 16] on button "Next" at bounding box center [527, 15] width 40 height 19
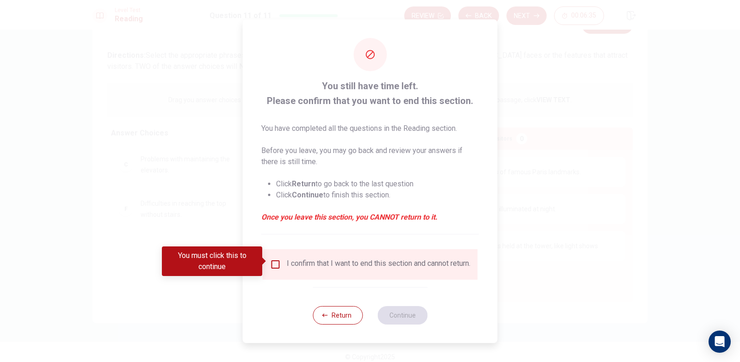
click at [281, 270] on div "I confirm that I want to end this section and cannot return." at bounding box center [370, 264] width 200 height 11
click at [281, 265] on div "I confirm that I want to end this section and cannot return." at bounding box center [370, 264] width 200 height 11
click at [279, 264] on input "You must click this to continue" at bounding box center [275, 264] width 11 height 11
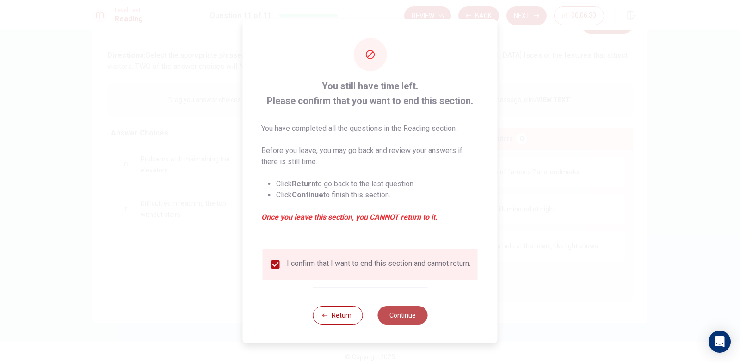
click at [391, 314] on button "Continue" at bounding box center [403, 315] width 50 height 19
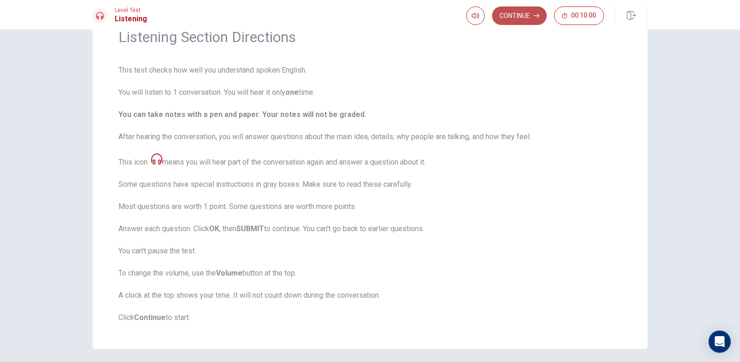
click at [522, 19] on button "Continue" at bounding box center [519, 15] width 55 height 19
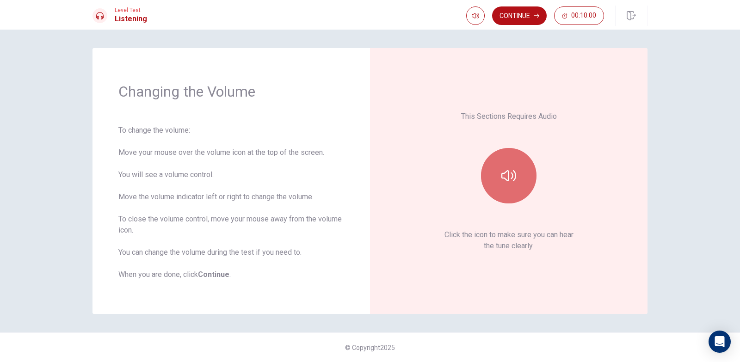
click at [522, 174] on button "button" at bounding box center [509, 176] width 56 height 56
click at [541, 17] on button "Continue" at bounding box center [519, 15] width 55 height 19
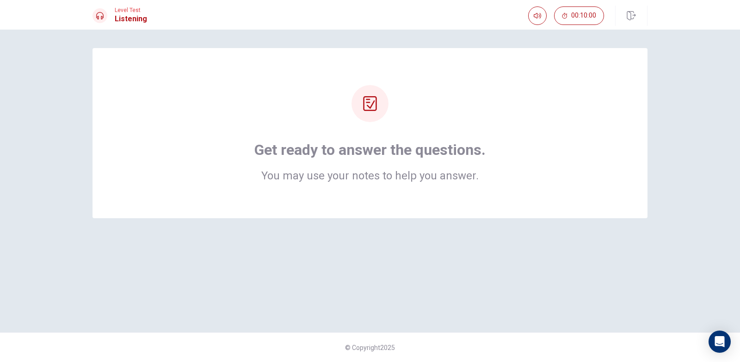
click at [370, 100] on icon at bounding box center [370, 103] width 15 height 15
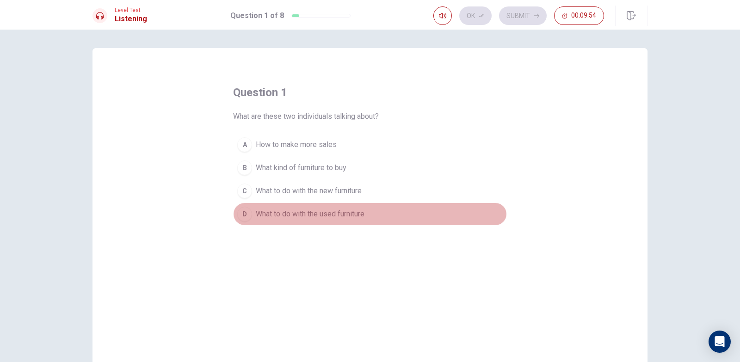
click at [300, 219] on span "What to do with the used furniture" at bounding box center [310, 214] width 109 height 11
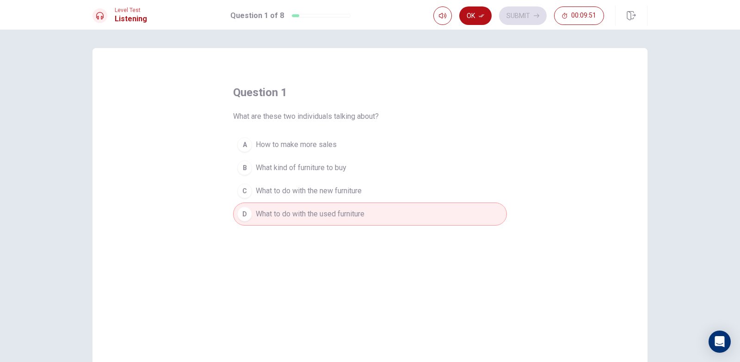
click at [516, 19] on div "Ok Submit 00:09:51" at bounding box center [519, 15] width 171 height 19
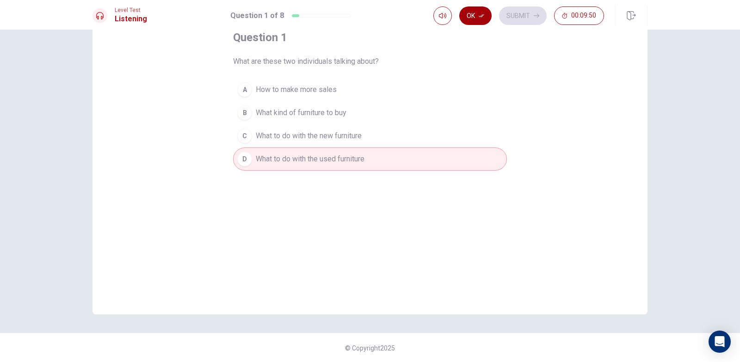
scroll to position [56, 0]
click at [479, 20] on button "Ok" at bounding box center [476, 15] width 32 height 19
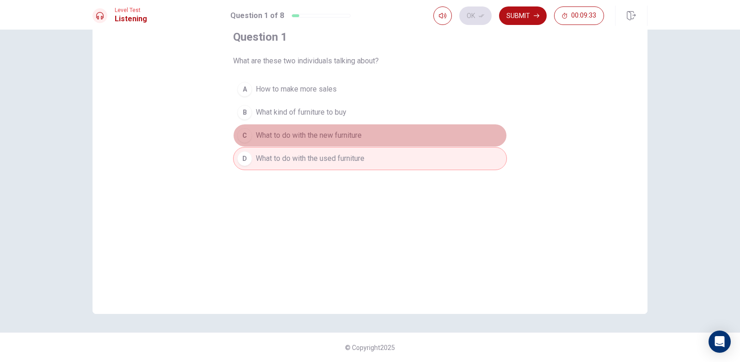
click at [288, 127] on button "C What to do with the new furniture" at bounding box center [370, 135] width 274 height 23
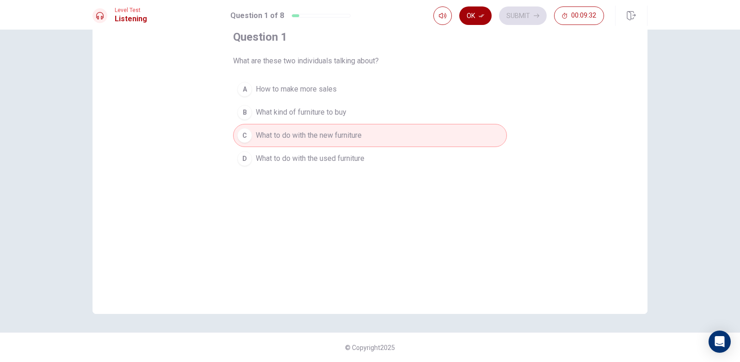
click at [478, 14] on button "Ok" at bounding box center [476, 15] width 32 height 19
click at [511, 13] on button "Submit" at bounding box center [523, 15] width 48 height 19
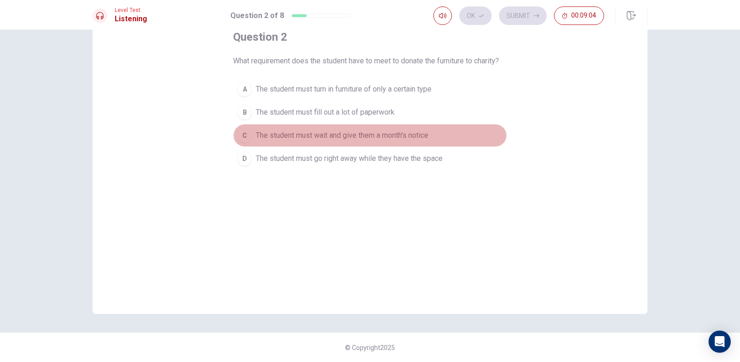
click at [333, 131] on span "The student must wait and give them a month's notice" at bounding box center [342, 135] width 173 height 11
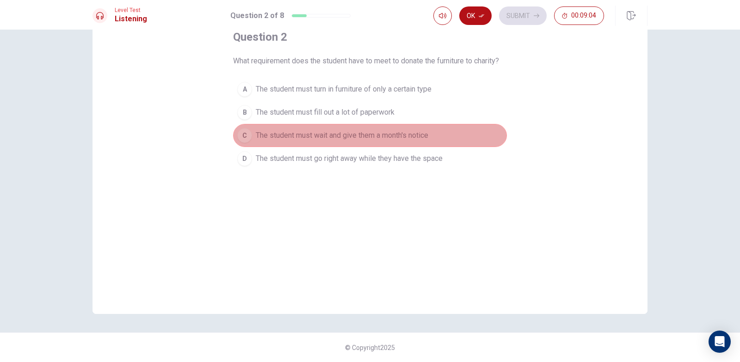
click at [333, 131] on span "The student must wait and give them a month's notice" at bounding box center [342, 135] width 173 height 11
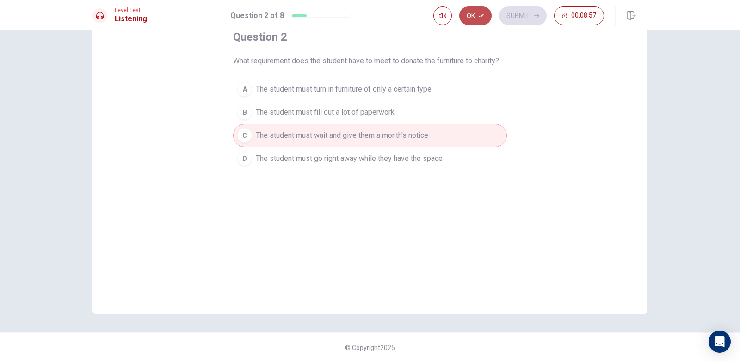
click at [467, 12] on button "Ok" at bounding box center [476, 15] width 32 height 19
click at [512, 11] on button "Submit" at bounding box center [523, 15] width 48 height 19
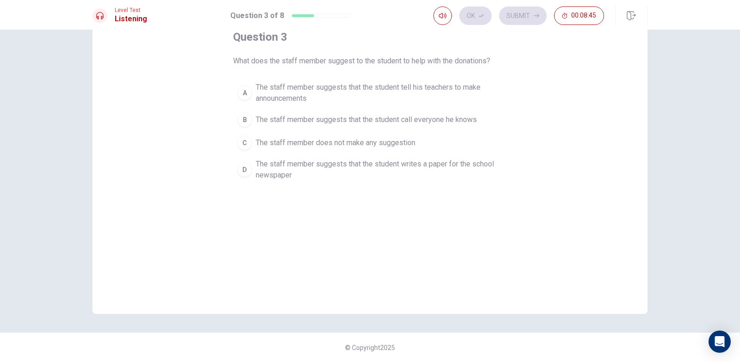
click at [306, 157] on button "D The staff member suggests that the student writes a paper for the school news…" at bounding box center [370, 170] width 274 height 31
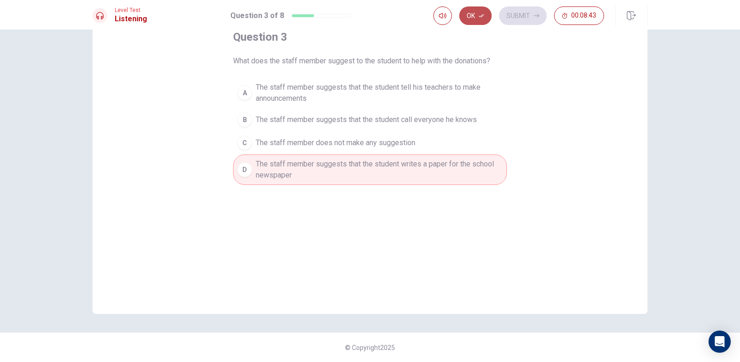
click at [462, 12] on button "Ok" at bounding box center [476, 15] width 32 height 19
click at [526, 22] on button "Submit" at bounding box center [523, 15] width 48 height 19
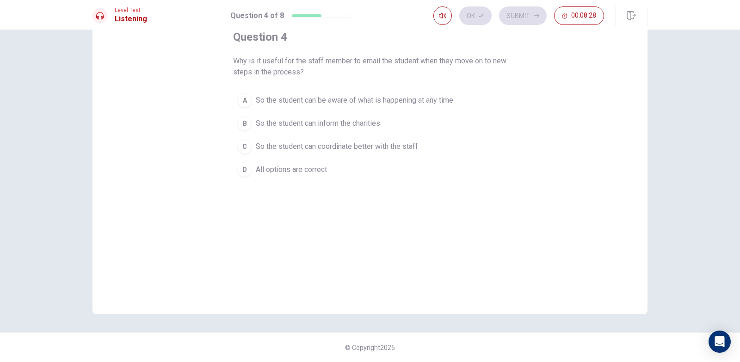
drag, startPoint x: 270, startPoint y: 158, endPoint x: 251, endPoint y: 160, distance: 19.1
click at [255, 160] on div "A So the student can be aware of what is happening at any time B So the student…" at bounding box center [370, 135] width 274 height 93
click at [238, 162] on button "D All options are correct" at bounding box center [370, 169] width 274 height 23
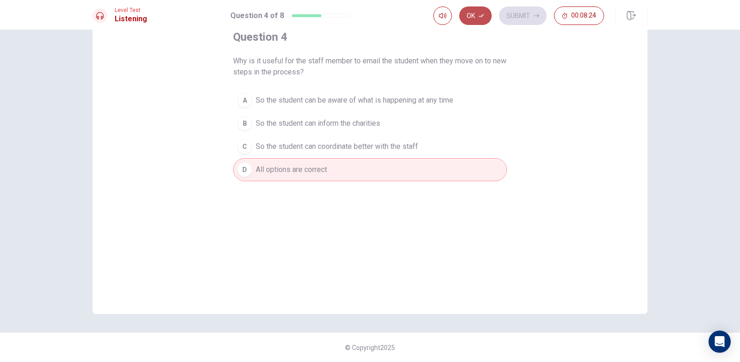
click at [467, 19] on button "Ok" at bounding box center [476, 15] width 32 height 19
click at [522, 16] on button "Submit" at bounding box center [523, 15] width 48 height 19
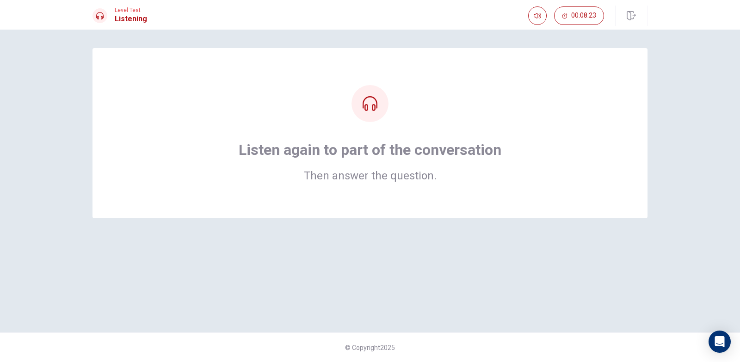
scroll to position [0, 0]
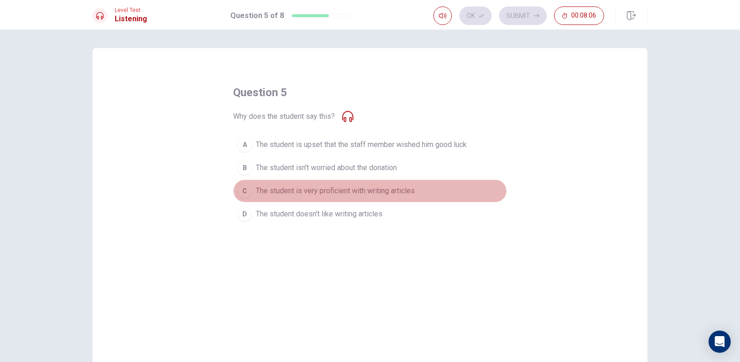
click at [377, 191] on span "The student is very proficient with writing articles" at bounding box center [335, 191] width 159 height 11
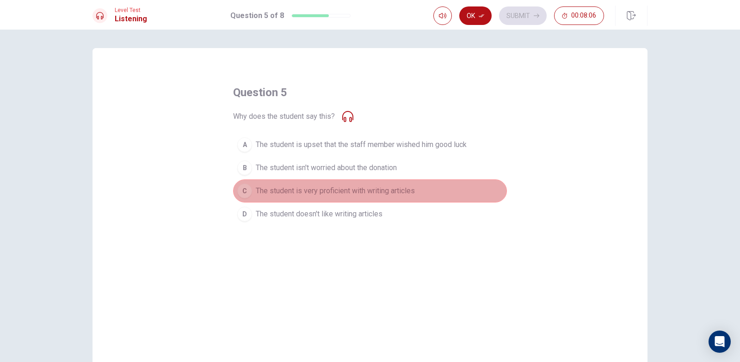
click at [377, 191] on span "The student is very proficient with writing articles" at bounding box center [335, 191] width 159 height 11
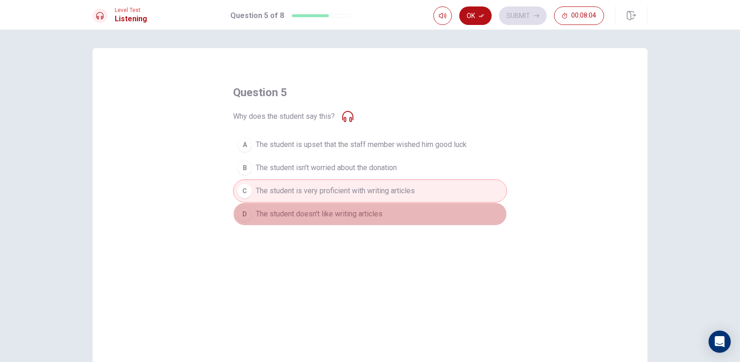
click at [368, 217] on span "The student doesn't like writing articles" at bounding box center [319, 214] width 127 height 11
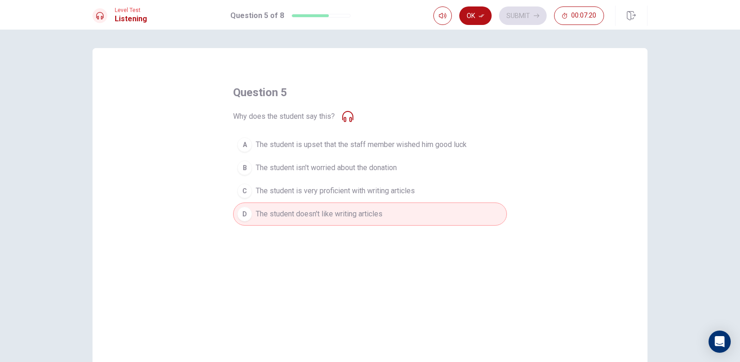
click at [332, 187] on span "The student is very proficient with writing articles" at bounding box center [335, 191] width 159 height 11
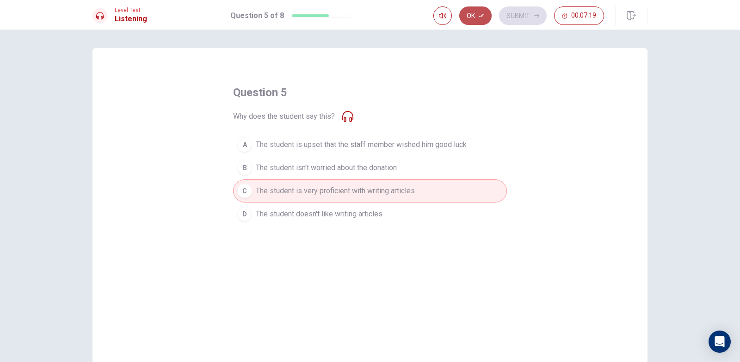
click at [479, 12] on button "Ok" at bounding box center [476, 15] width 32 height 19
click at [522, 15] on button "Submit" at bounding box center [523, 15] width 48 height 19
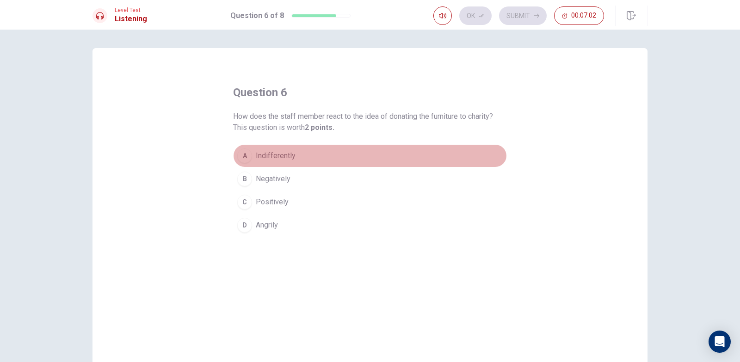
click at [276, 156] on span "Indifferently" at bounding box center [276, 155] width 40 height 11
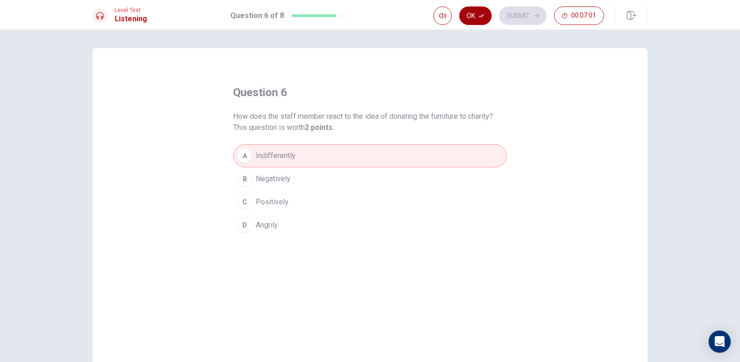
click at [478, 22] on button "Ok" at bounding box center [476, 15] width 32 height 19
click at [514, 19] on button "Submit" at bounding box center [523, 15] width 48 height 19
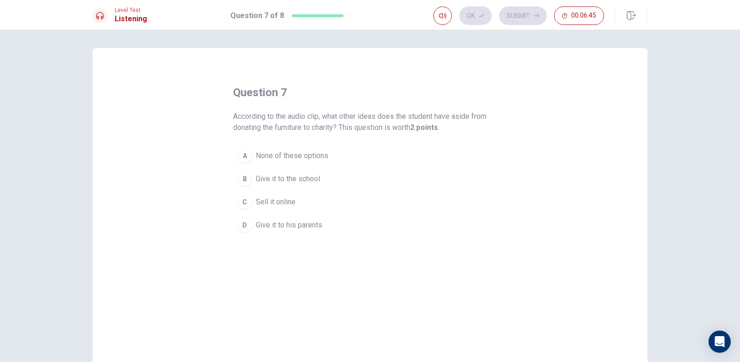
click at [304, 180] on span "Give it to the school" at bounding box center [288, 179] width 64 height 11
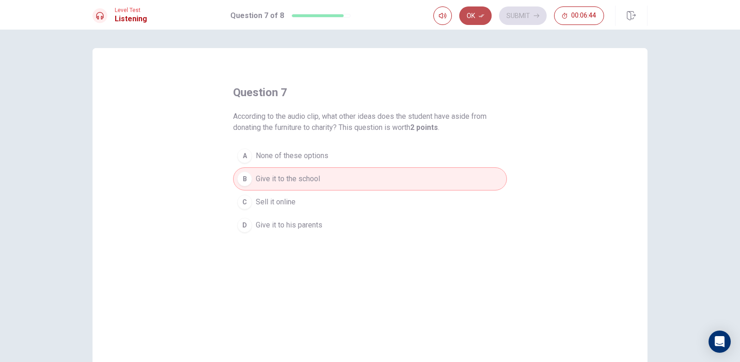
click at [480, 22] on button "Ok" at bounding box center [476, 15] width 32 height 19
click at [508, 15] on button "Submit" at bounding box center [523, 15] width 48 height 19
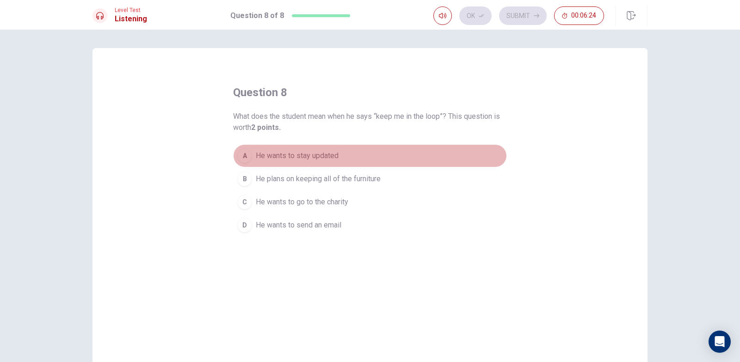
click at [280, 160] on span "He wants to stay updated" at bounding box center [297, 155] width 83 height 11
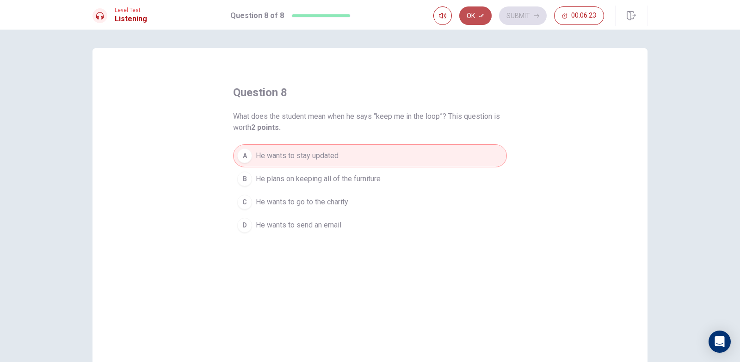
click at [477, 19] on button "Ok" at bounding box center [476, 15] width 32 height 19
click at [518, 9] on button "Submit" at bounding box center [523, 15] width 48 height 19
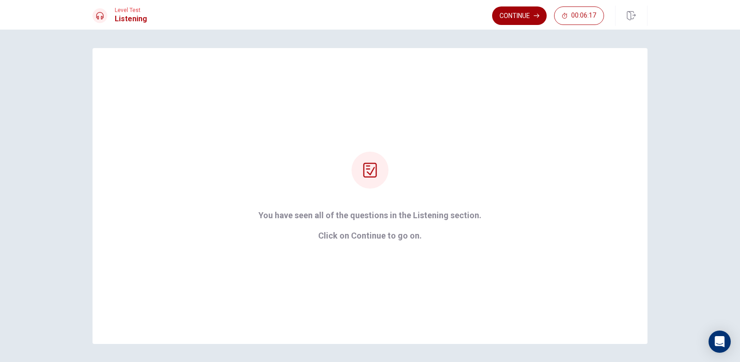
click at [507, 15] on button "Continue" at bounding box center [519, 15] width 55 height 19
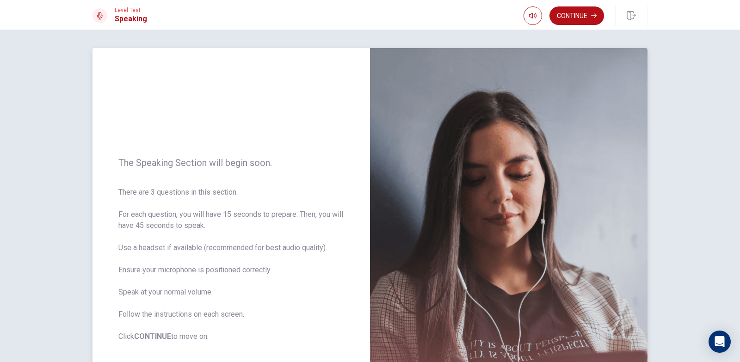
scroll to position [46, 0]
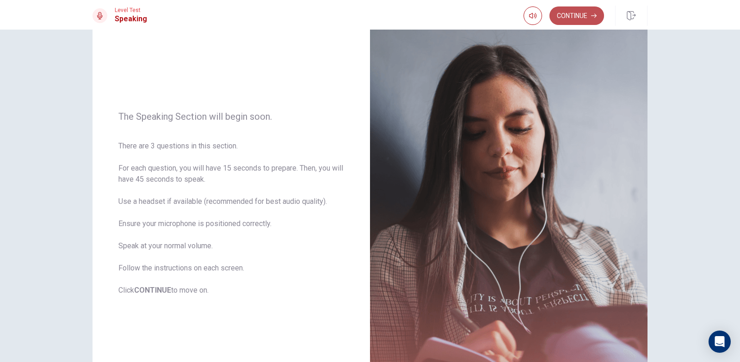
click at [579, 11] on button "Continue" at bounding box center [577, 15] width 55 height 19
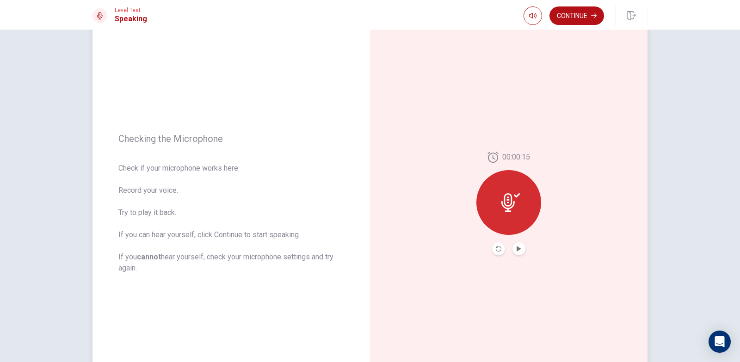
click at [519, 215] on div at bounding box center [509, 202] width 65 height 65
click at [509, 191] on div at bounding box center [509, 202] width 65 height 65
click at [515, 246] on button "Play Audio" at bounding box center [519, 248] width 13 height 13
click at [514, 255] on button "Pause Audio" at bounding box center [519, 248] width 13 height 13
click at [581, 19] on button "Continue" at bounding box center [577, 15] width 55 height 19
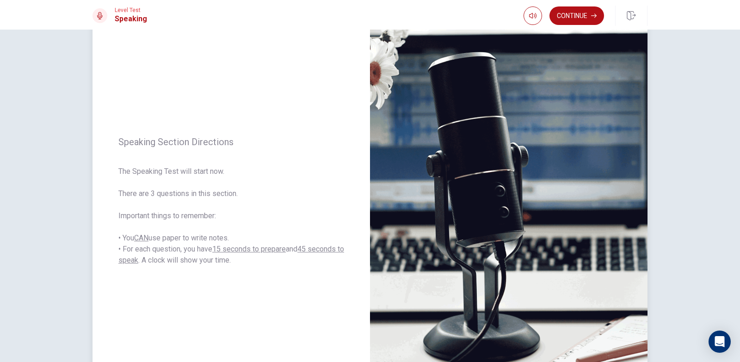
scroll to position [45, 0]
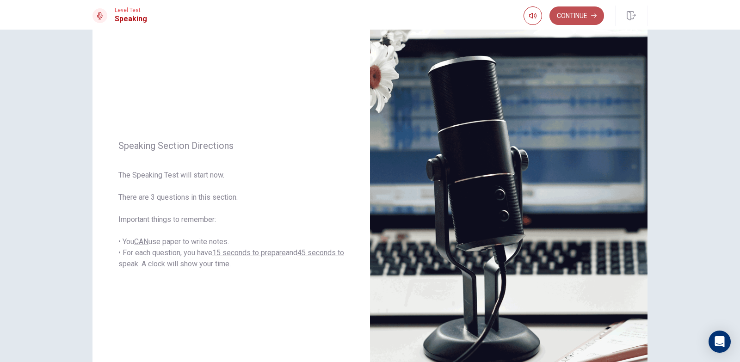
click at [578, 21] on button "Continue" at bounding box center [577, 15] width 55 height 19
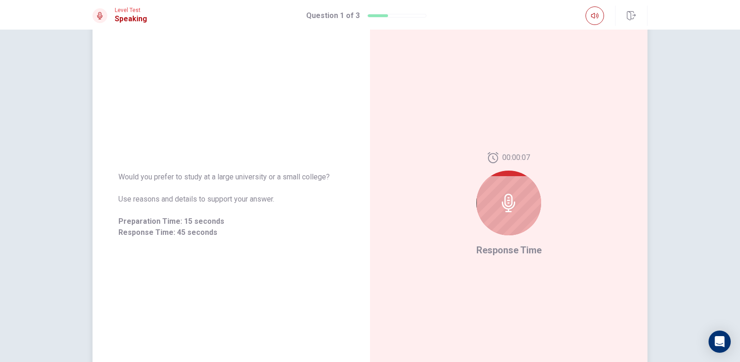
click at [523, 207] on div at bounding box center [509, 203] width 65 height 65
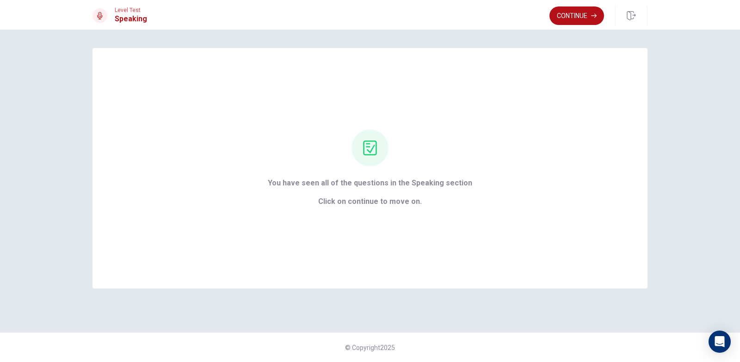
scroll to position [0, 0]
click at [588, 16] on button "Continue" at bounding box center [577, 15] width 55 height 19
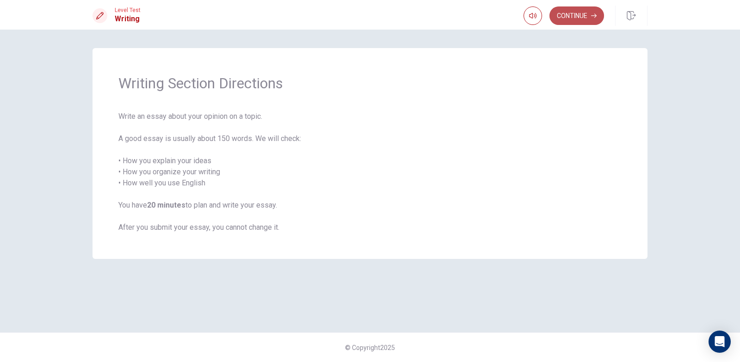
click at [572, 17] on button "Continue" at bounding box center [577, 15] width 55 height 19
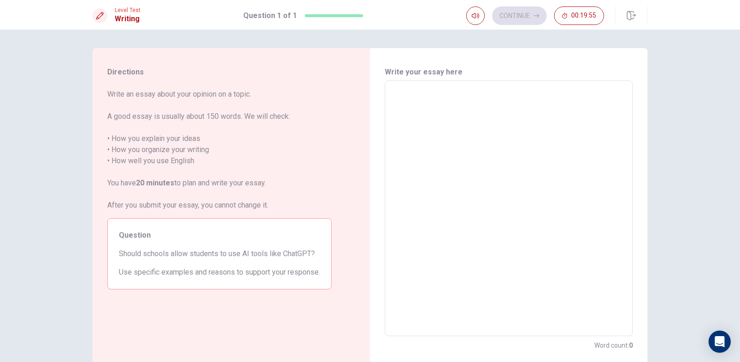
drag, startPoint x: 106, startPoint y: 115, endPoint x: 168, endPoint y: 116, distance: 62.0
click at [167, 116] on span "Write an essay about your opinion on a topic. A good essay is usually about 150…" at bounding box center [219, 150] width 224 height 122
click at [458, 106] on textarea at bounding box center [509, 208] width 235 height 241
type textarea "i"
type textarea "x"
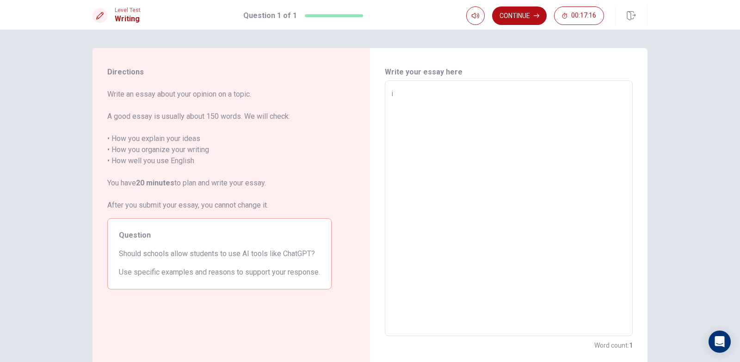
type textarea "in"
type textarea "x"
type textarea "inj"
type textarea "x"
type textarea "in"
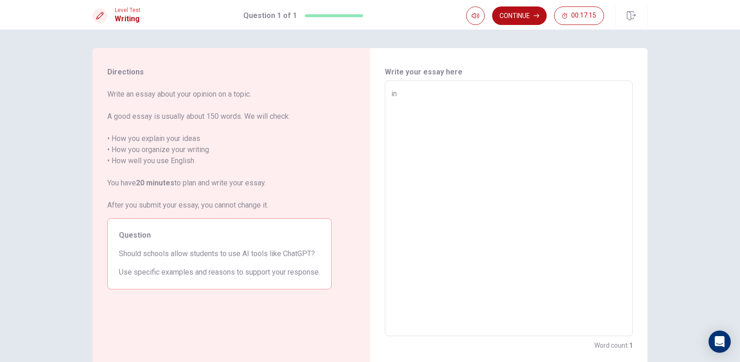
type textarea "x"
type textarea "i"
type textarea "x"
type textarea "I"
type textarea "x"
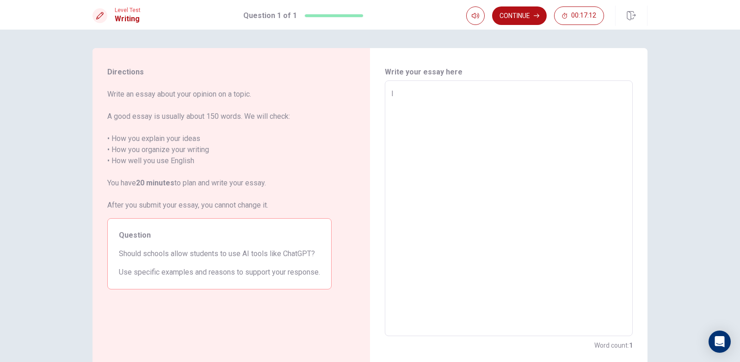
type textarea "In"
type textarea "x"
type textarea "Inn"
type textarea "x"
type textarea "Inno"
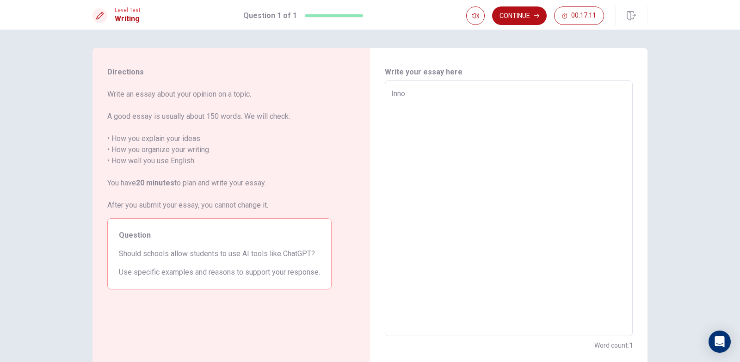
type textarea "x"
type textarea "Innow"
type textarea "x"
type textarea "Innowa"
type textarea "x"
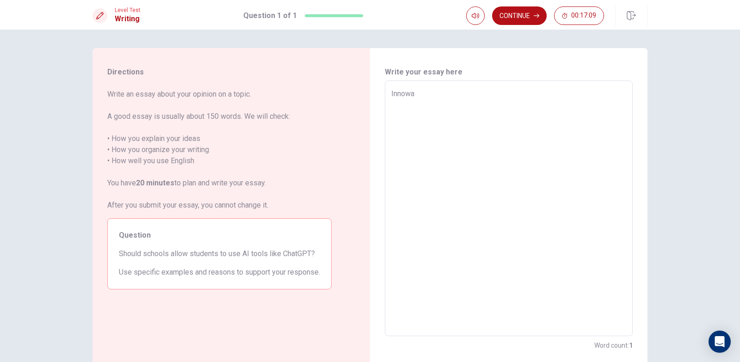
type textarea "Innowad"
type textarea "x"
type textarea "Innowada"
type textarea "x"
type textarea "Innowaday"
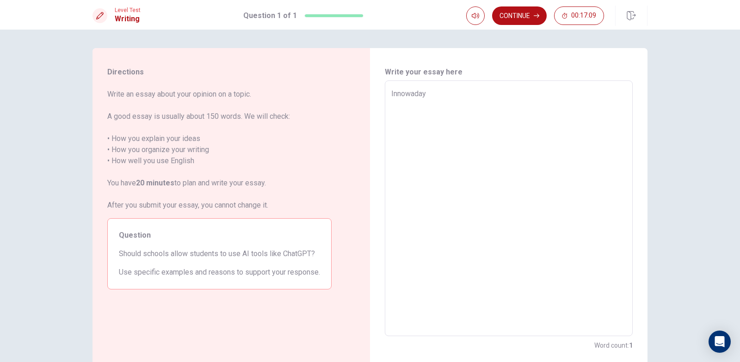
type textarea "x"
type textarea "Innowadays"
type textarea "x"
type textarea "Innowadays"
type textarea "x"
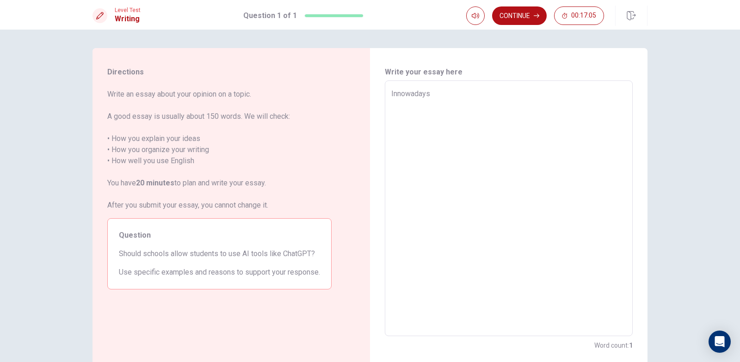
type textarea "Innowadays ,"
type textarea "x"
type textarea "Innowadays ,"
type textarea "x"
type textarea "Innowadays , p"
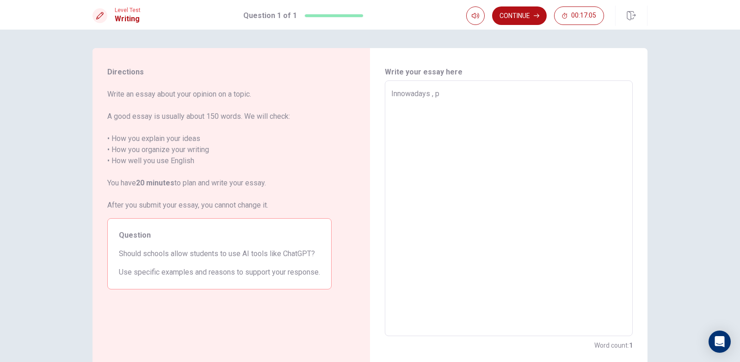
type textarea "x"
type textarea "Innowadays , pe"
type textarea "x"
type textarea "Innowadays , peo"
type textarea "x"
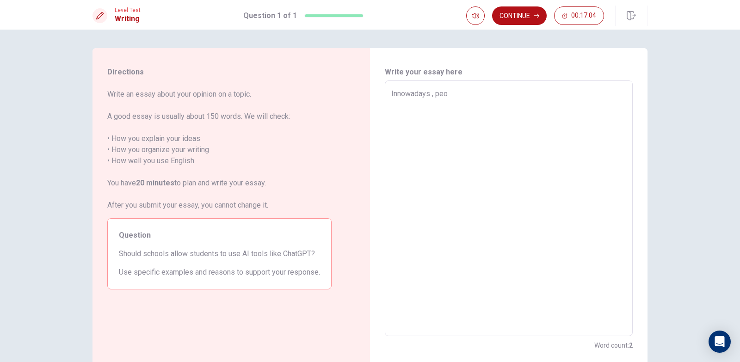
type textarea "Innowadays , peop"
type textarea "x"
type textarea "Innowadays , peopl"
type textarea "x"
type textarea "Innowadays , people"
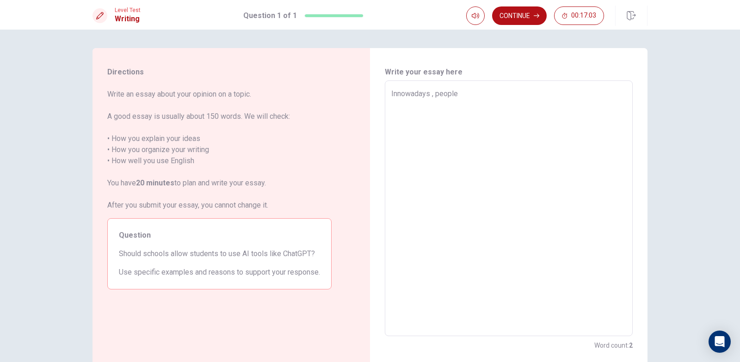
type textarea "x"
type textarea "Innowadays , people"
type textarea "x"
type textarea "Innowadays , people k"
type textarea "x"
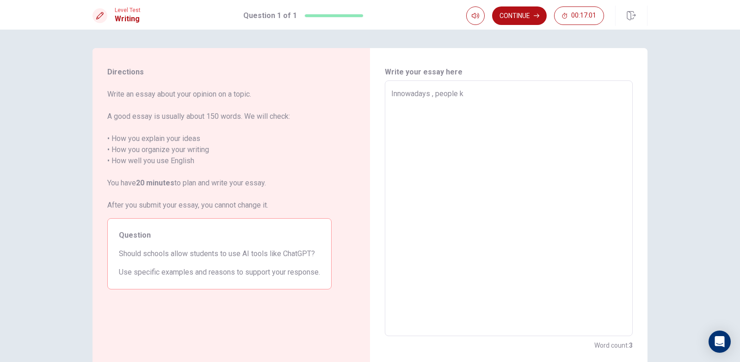
type textarea "Innowadays , people kn"
type textarea "x"
type textarea "Innowadays , people kno"
type textarea "x"
type textarea "Innowadays , people know"
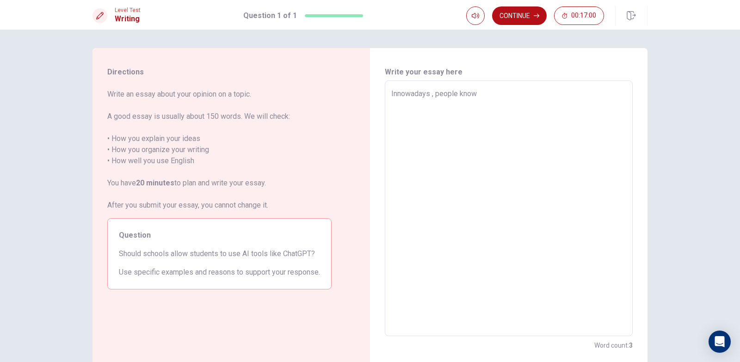
type textarea "x"
type textarea "Innowadays , people know"
type textarea "x"
type textarea "Innowadays , people know A"
type textarea "x"
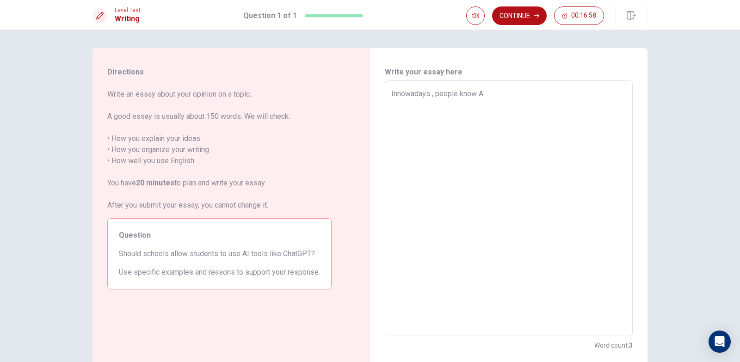
type textarea "Innowadays , people know AI"
type textarea "x"
type textarea "Innowadays , people know AI"
type textarea "x"
type textarea "Innowadays , people know AI c"
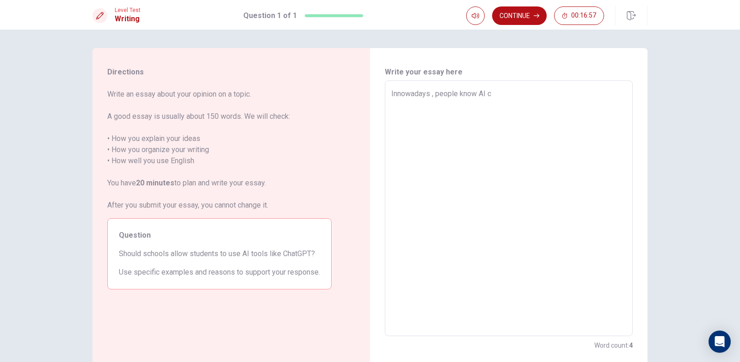
type textarea "x"
type textarea "Innowadays , people know AI ca"
type textarea "x"
type textarea "Innowadays , people know AI cal"
type textarea "x"
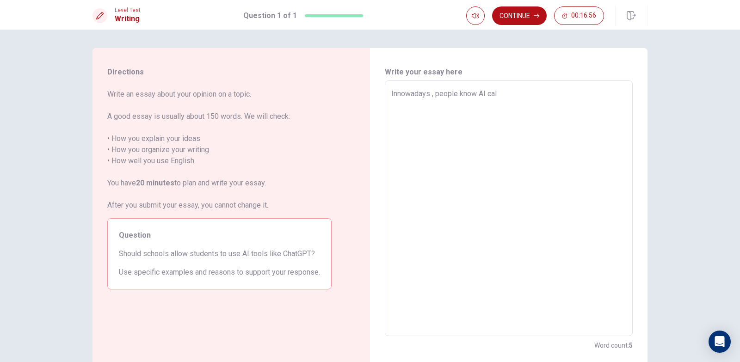
type textarea "Innowadays , people know AI call"
type textarea "x"
type textarea "Innowadays , people know AI calle"
type textarea "x"
type textarea "Innowadays , people know AI called"
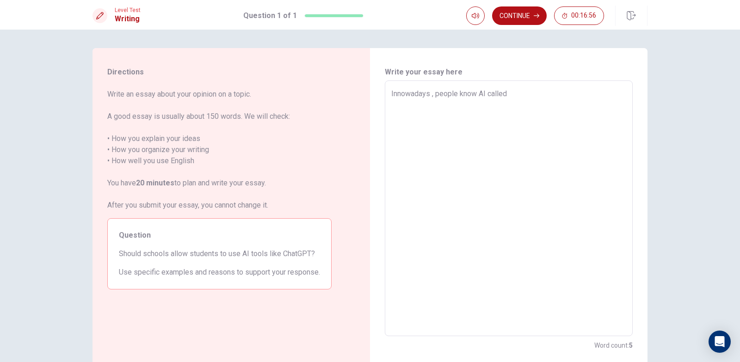
type textarea "x"
type textarea "Innowadays , people know AI called"
type textarea "x"
type textarea "Innowadays , people know AI called C"
type textarea "x"
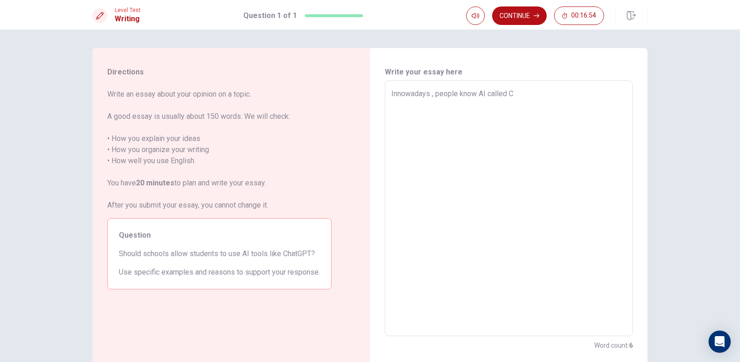
type textarea "Innowadays , people know AI called Ch"
type textarea "x"
type textarea "Innowadays , people know AI called Cha"
type textarea "x"
type textarea "Innowadays , people know AI called Chat"
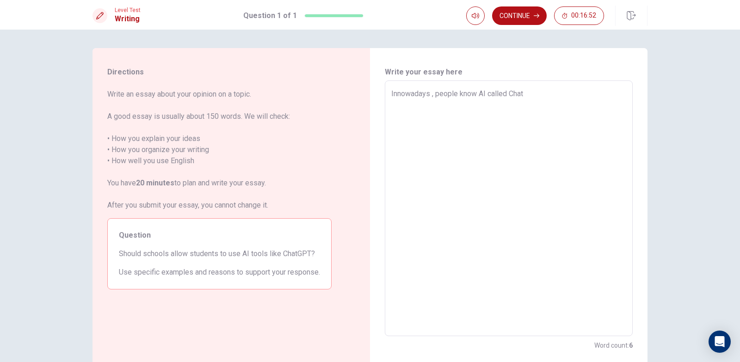
type textarea "x"
type textarea "Innowadays , people know AI called ChatG"
type textarea "x"
type textarea "Innowadays , people know AI called ChatGO"
type textarea "x"
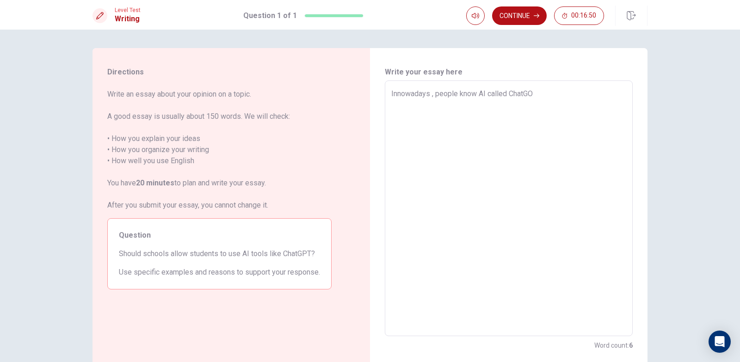
type textarea "Innowadays , people know AI called ChatGOT"
type textarea "x"
type textarea "Innowadays , people know AI called ChatGO"
type textarea "x"
type textarea "Innowadays , people know AI called ChatG"
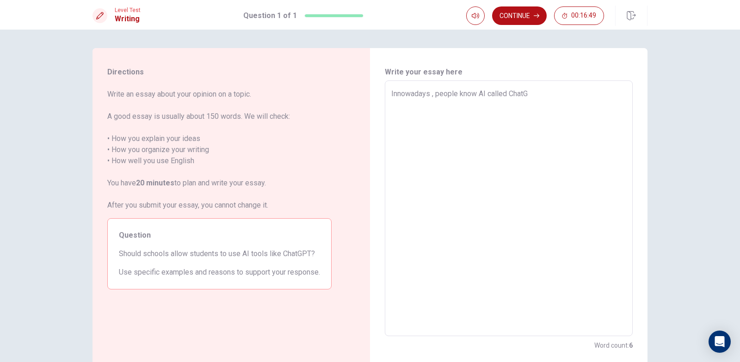
type textarea "x"
type textarea "Innowadays , people know AI called ChatGOP"
type textarea "x"
type textarea "Innowadays , people know AI called ChatGO"
type textarea "x"
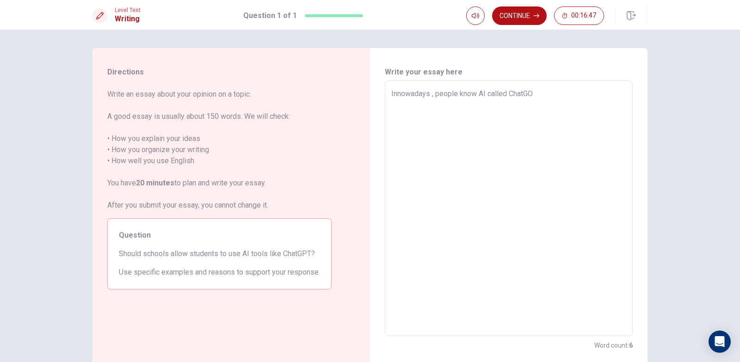
type textarea "Innowadays , people know AI called ChatG"
type textarea "x"
type textarea "Innowadays , people know AI called ChatGP"
type textarea "x"
type textarea "Innowadays , people know AI called ChatGPt"
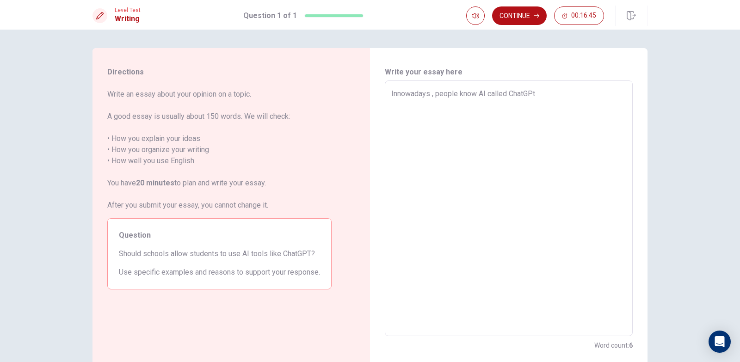
type textarea "x"
type textarea "Innowadays , people know AI called ChatGP"
type textarea "x"
type textarea "Innowadays , people know AI called ChatGPT"
type textarea "x"
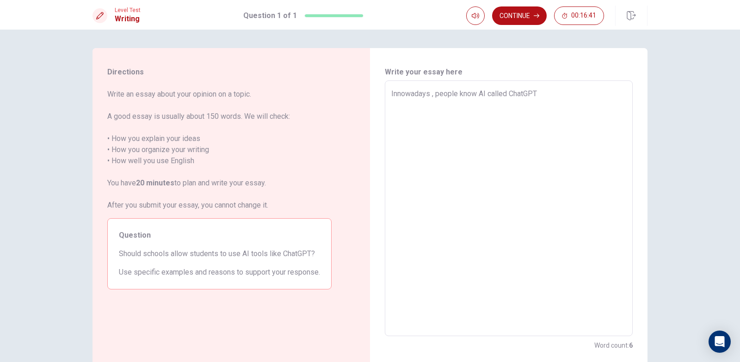
type textarea "Innowadays , people know AI called ChatGP"
type textarea "x"
type textarea "Innowadays , people know AI called ChatG"
type textarea "x"
type textarea "Innowadays , people know AI called Cha"
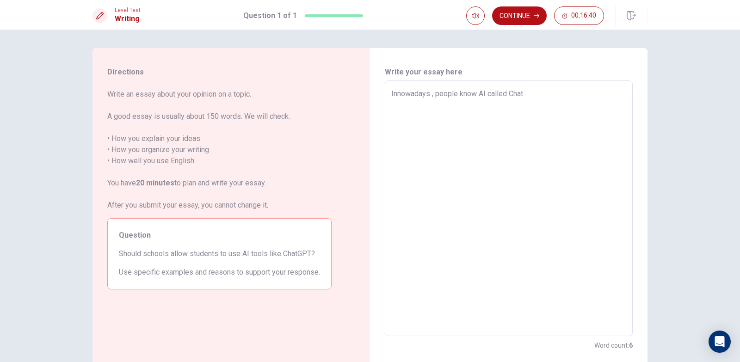
type textarea "x"
type textarea "Innowadays , people know AI called Ch"
type textarea "x"
type textarea "Innowadays , people know AI called C"
type textarea "x"
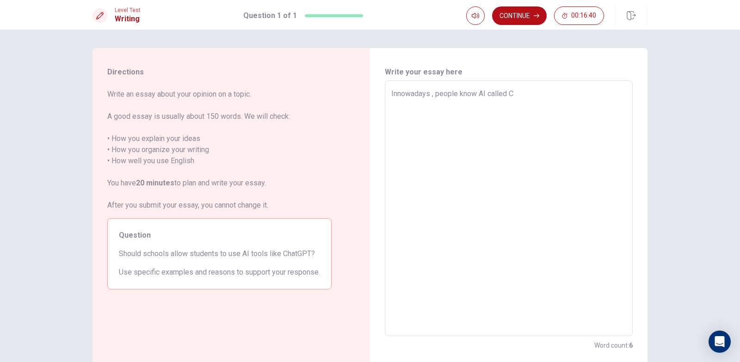
type textarea "Innowadays , people know AI called"
type textarea "x"
type textarea "Innowadays , people know AI called"
type textarea "x"
type textarea "Innowadays , people know AI calle"
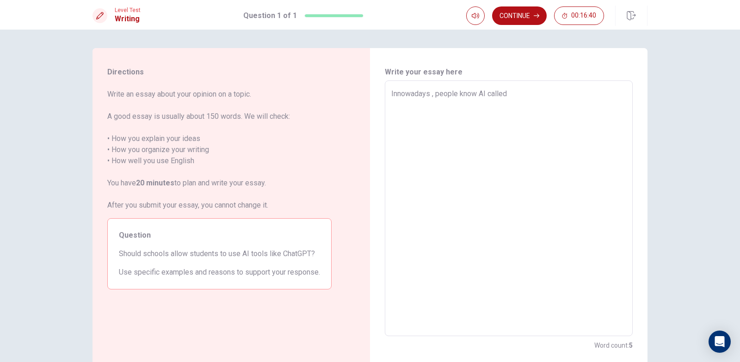
type textarea "x"
type textarea "Innowadays , people know AI call"
type textarea "x"
type textarea "Innowadays , people know AI cal"
type textarea "x"
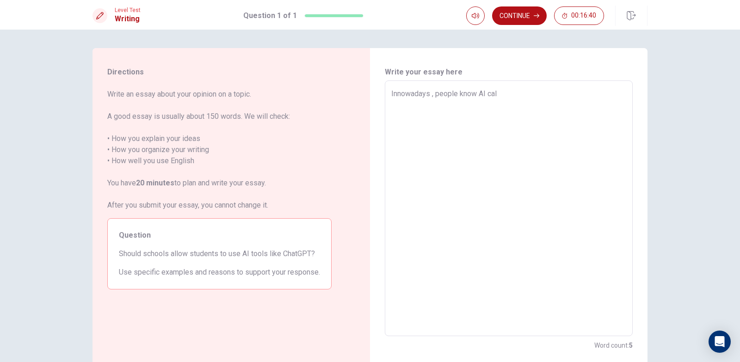
type textarea "Innowadays , people know AI ca"
type textarea "x"
type textarea "Innowadays , people know AI c"
type textarea "x"
type textarea "Innowadays , people know AI"
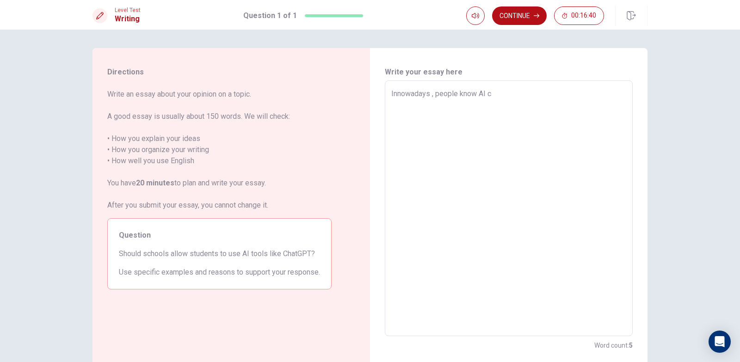
type textarea "x"
type textarea "Innowadays , people know AI"
type textarea "x"
type textarea "Innowadays , people know A"
type textarea "x"
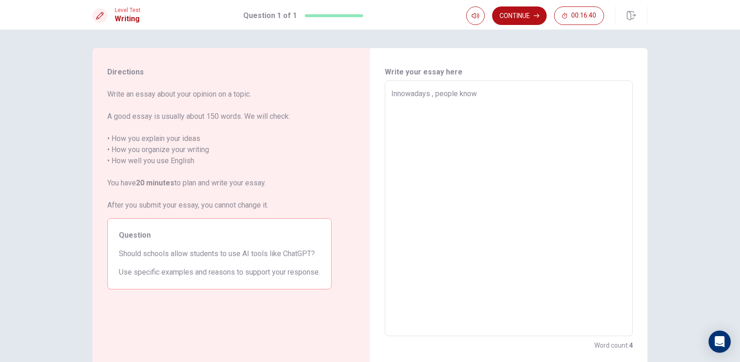
type textarea "Innowadays , people know"
type textarea "x"
type textarea "Innowadays , people kno"
type textarea "x"
type textarea "Innowadays , people kn"
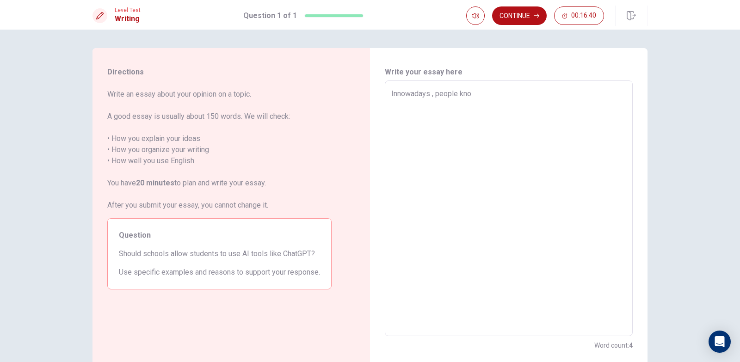
type textarea "x"
type textarea "Innowadays , people k"
type textarea "x"
type textarea "Innowadays , people"
type textarea "x"
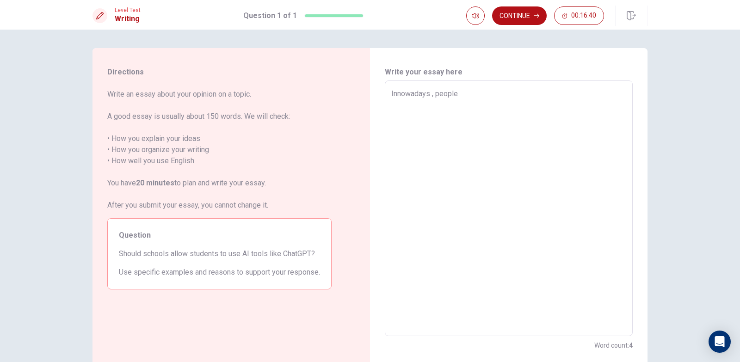
type textarea "Innowadays , people"
type textarea "x"
type textarea "Innowadays , peopl"
type textarea "x"
type textarea "Innowadays , peop"
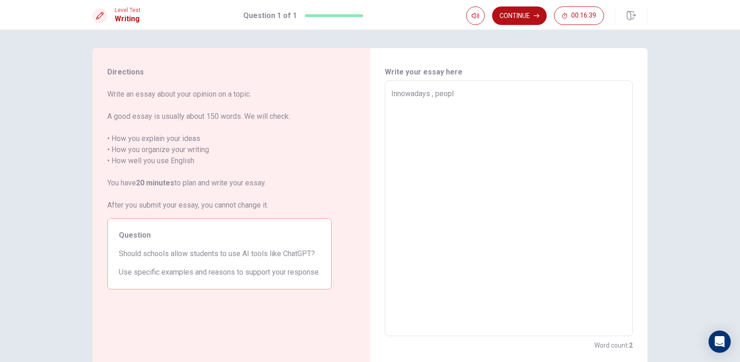
type textarea "x"
type textarea "Innowadays , peo"
type textarea "x"
type textarea "Innowadays , pe"
type textarea "x"
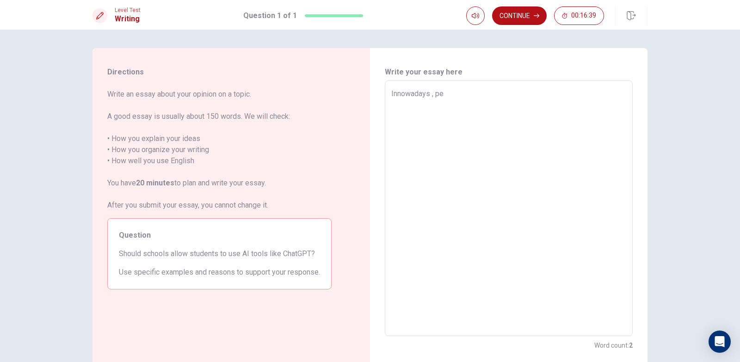
type textarea "Innowadays , p"
type textarea "x"
type textarea "Innowadays ,"
type textarea "x"
type textarea "Innowadays"
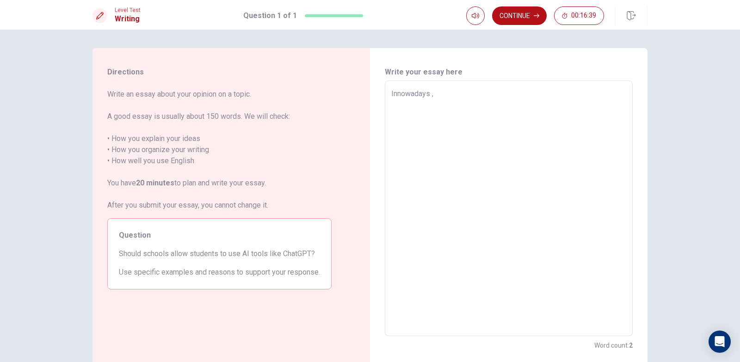
type textarea "x"
type textarea "Innowadays"
type textarea "x"
type textarea "Innowaday"
type textarea "x"
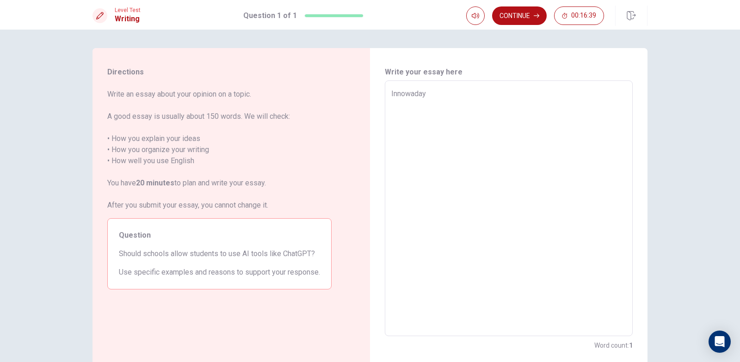
type textarea "Innowada"
type textarea "x"
type textarea "Innowad"
type textarea "x"
type textarea "Innow"
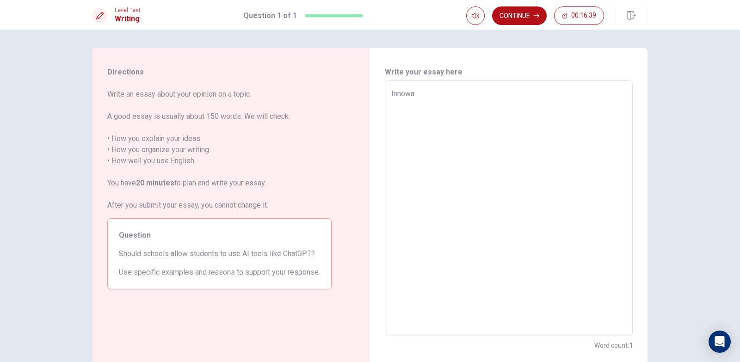
type textarea "x"
type textarea "Inno"
type textarea "x"
type textarea "Inn"
type textarea "x"
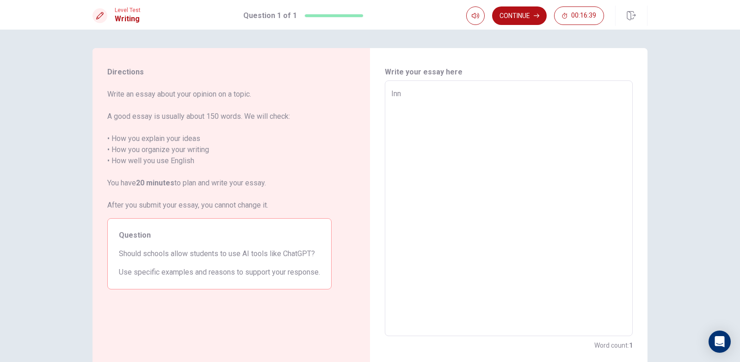
type textarea "In"
type textarea "x"
type textarea "I"
type textarea "x"
type textarea "i"
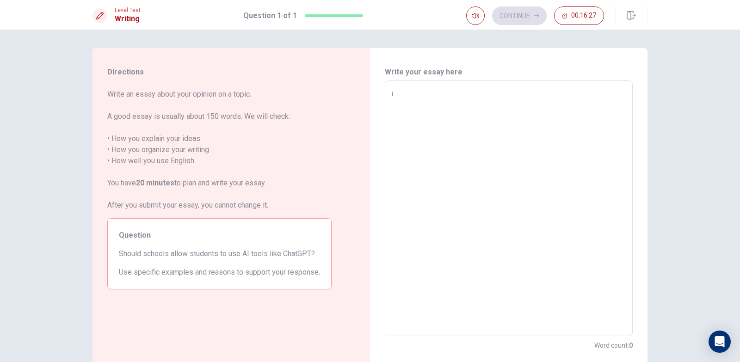
type textarea "x"
type textarea "in"
type textarea "x"
type textarea "i"
type textarea "x"
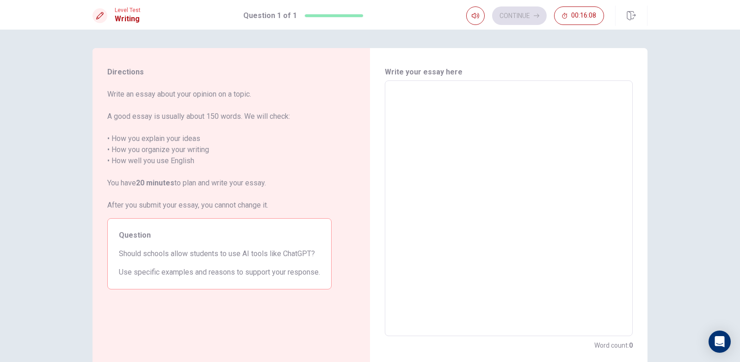
type textarea "M"
type textarea "x"
type textarea "MA"
type textarea "x"
type textarea "M"
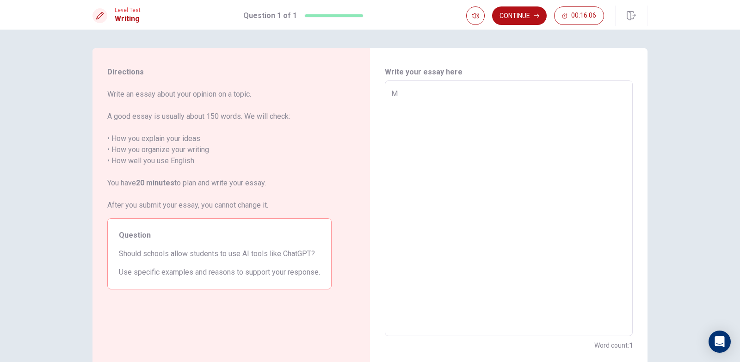
type textarea "x"
type textarea "Mn"
type textarea "x"
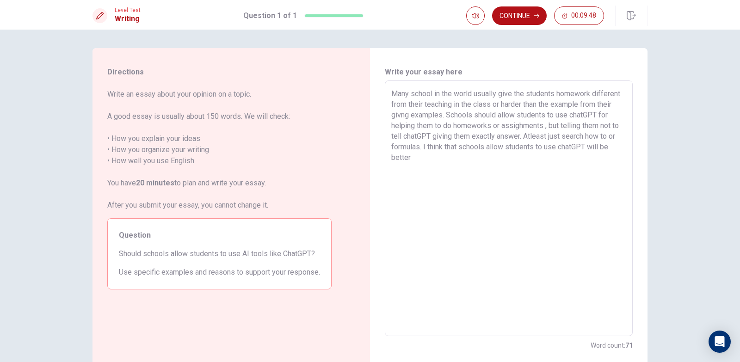
click at [430, 95] on textarea "Many school in the world usually give the students homework different from thei…" at bounding box center [509, 208] width 235 height 241
click at [434, 95] on textarea "Many school in the world usually give the students homework different from thei…" at bounding box center [509, 208] width 235 height 241
click at [480, 158] on textarea "Many schools in the world usually give the students homework different from the…" at bounding box center [509, 208] width 235 height 241
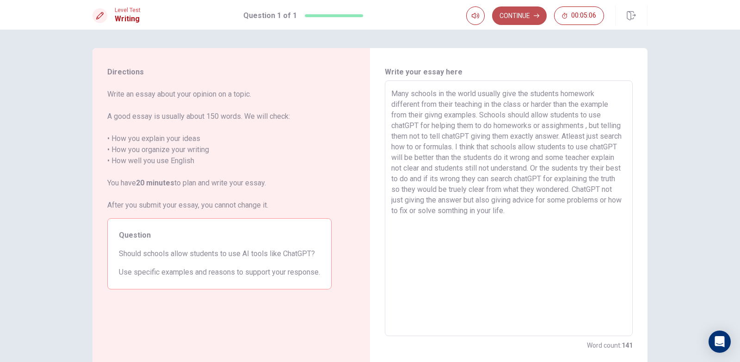
click at [521, 21] on button "Continue" at bounding box center [519, 15] width 55 height 19
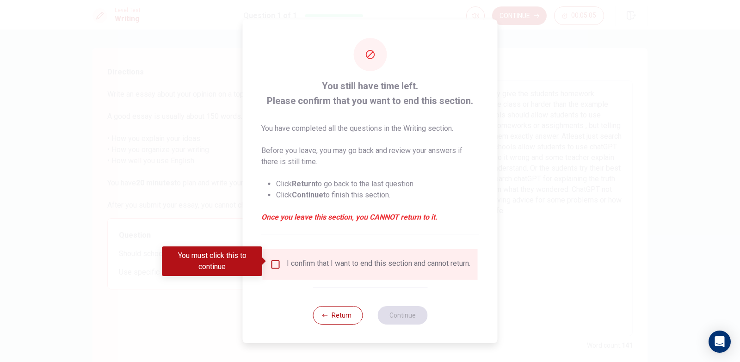
click at [280, 261] on input "You must click this to continue" at bounding box center [275, 264] width 11 height 11
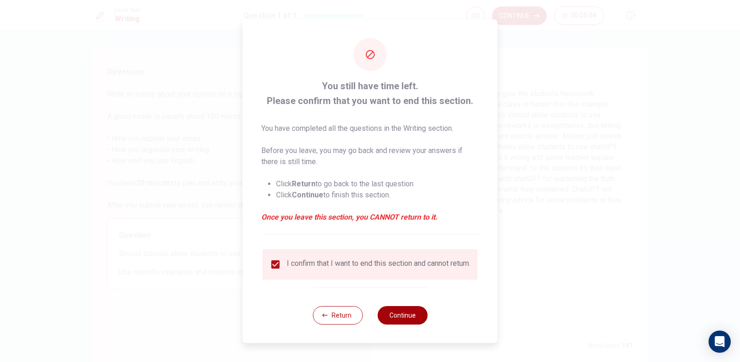
click at [395, 319] on button "Continue" at bounding box center [403, 315] width 50 height 19
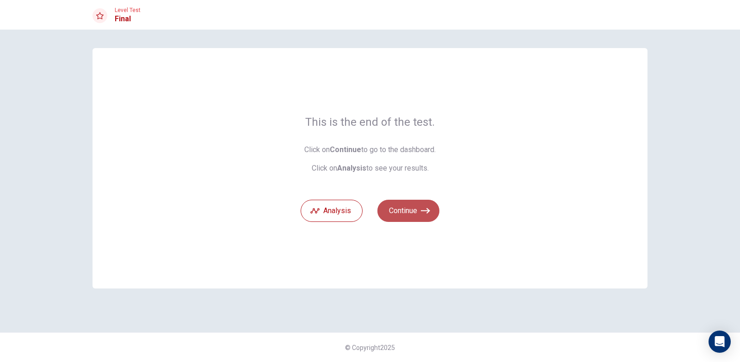
click at [387, 207] on button "Continue" at bounding box center [409, 211] width 62 height 22
